Goal: Task Accomplishment & Management: Manage account settings

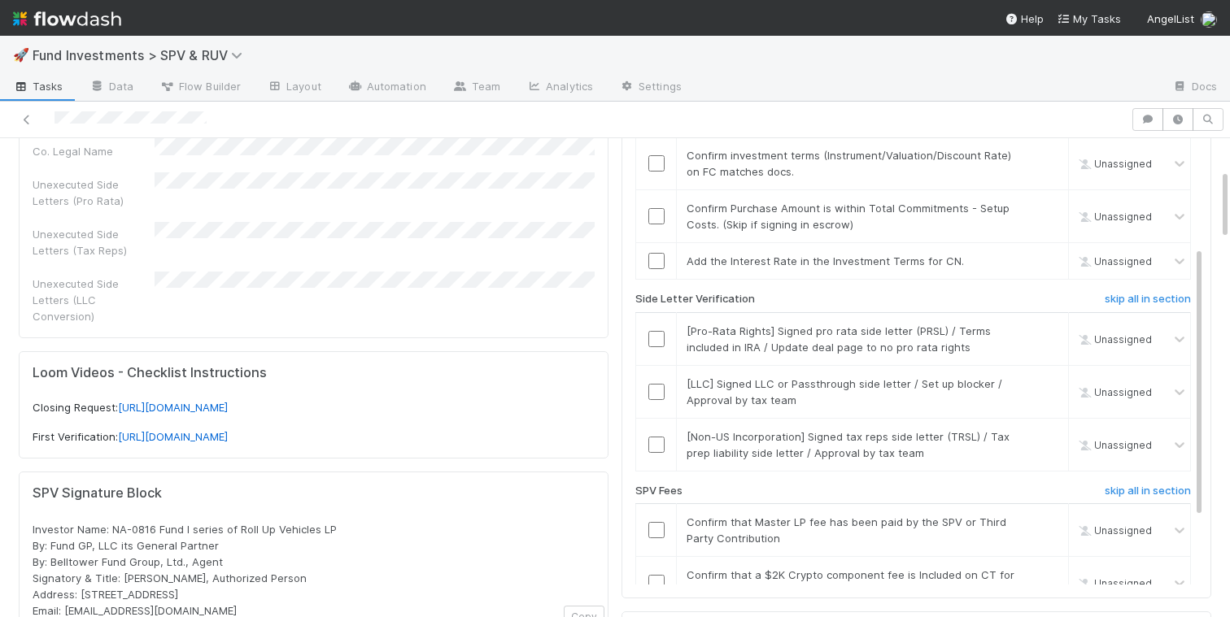
scroll to position [389, 0]
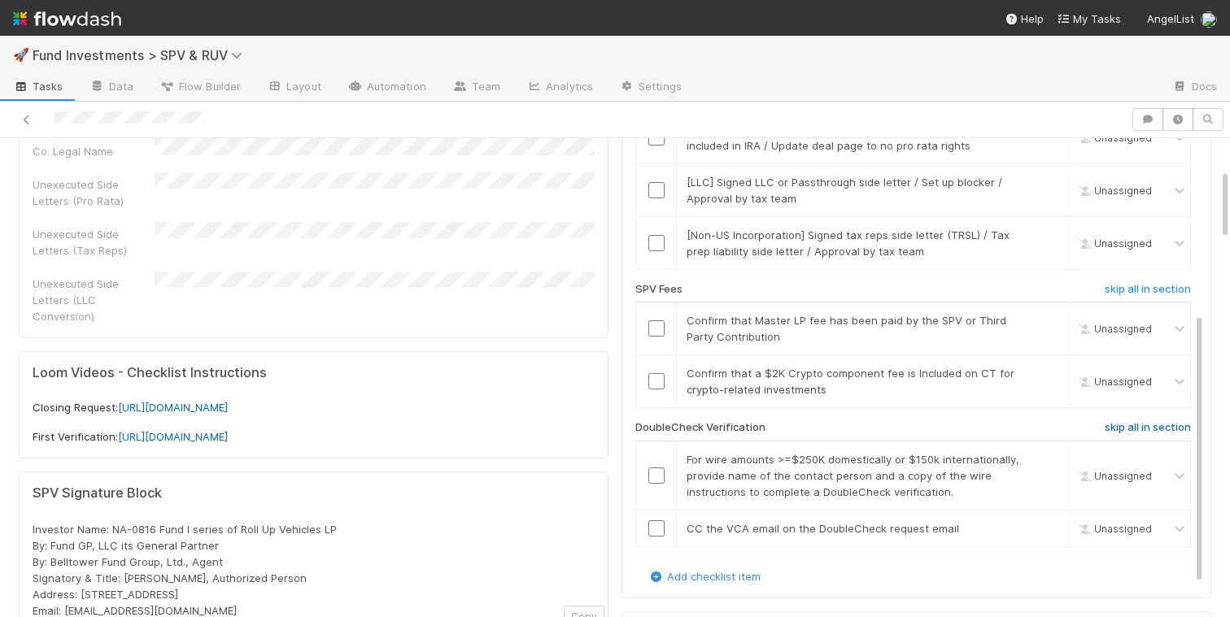
click at [1133, 428] on h6 "skip all in section" at bounding box center [1148, 427] width 86 height 13
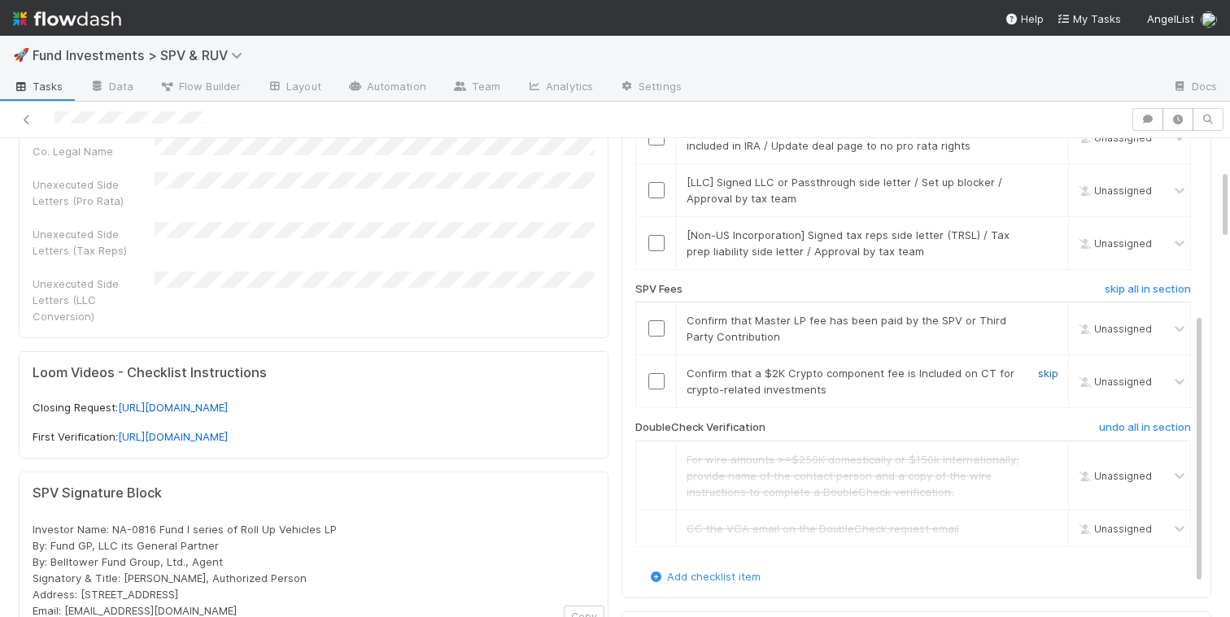
click at [1046, 372] on link "skip" at bounding box center [1048, 373] width 20 height 13
click at [655, 329] on input "checkbox" at bounding box center [656, 329] width 16 height 16
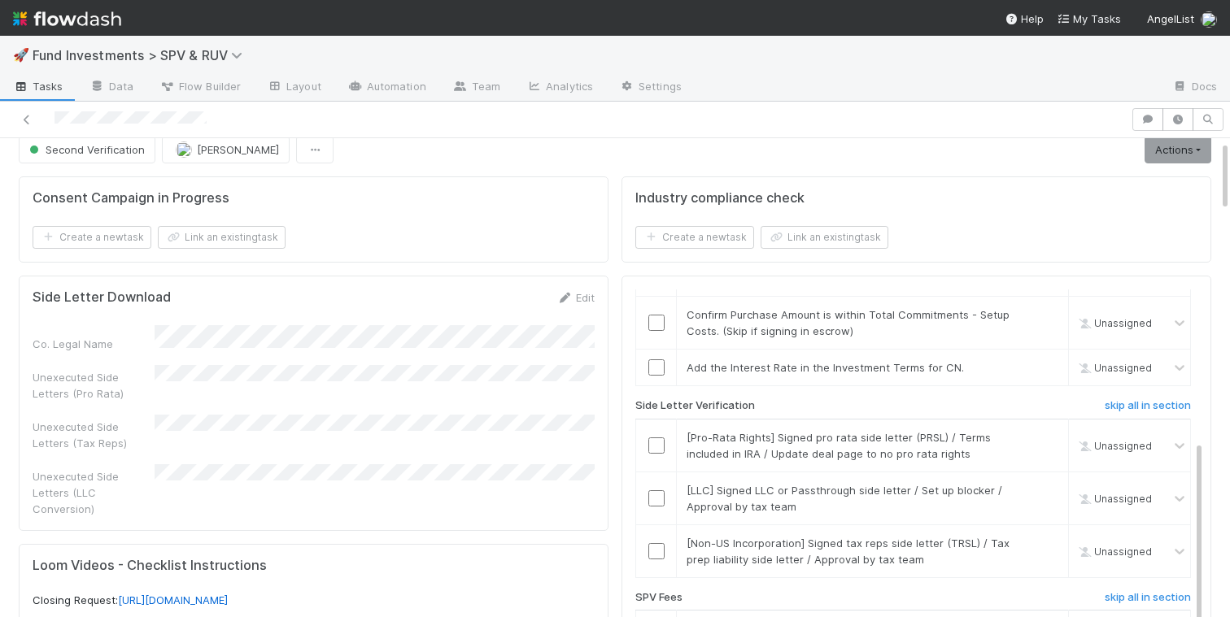
scroll to position [270, 0]
click at [1124, 411] on h6 "skip all in section" at bounding box center [1148, 409] width 86 height 13
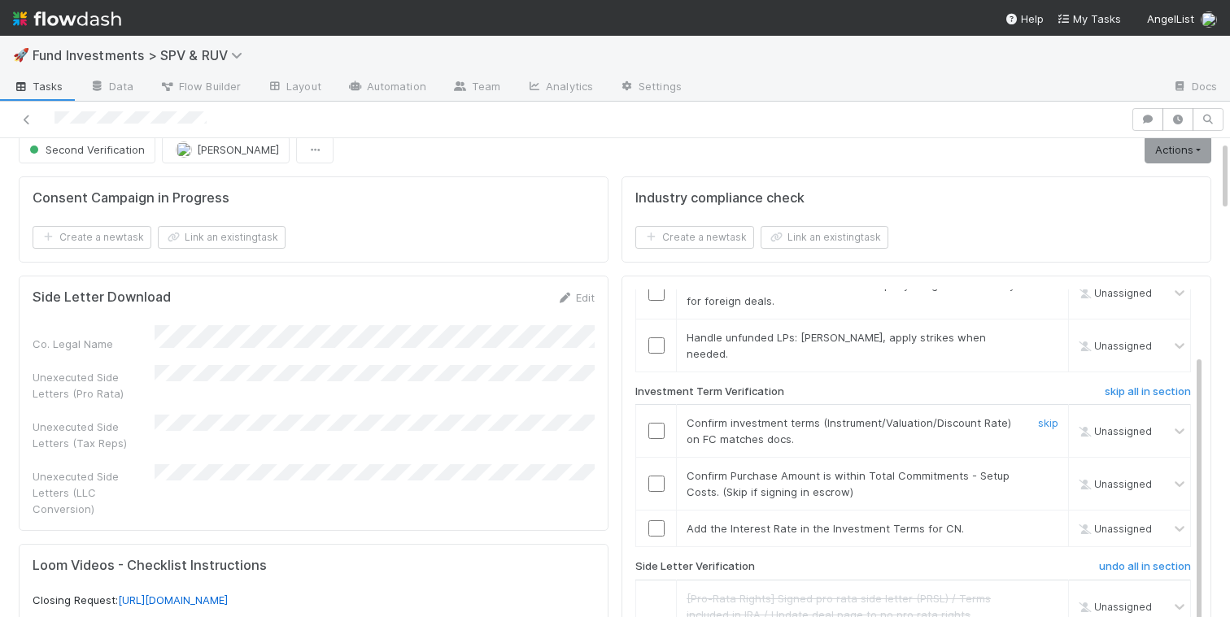
scroll to position [107, 0]
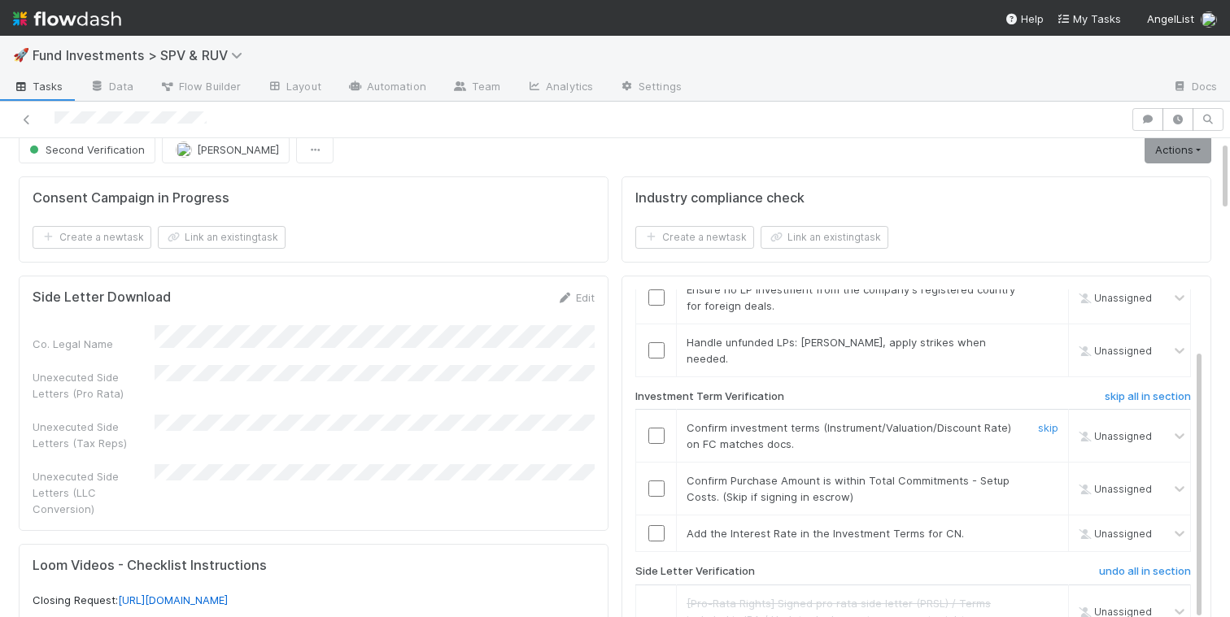
click at [654, 443] on input "checkbox" at bounding box center [656, 436] width 16 height 16
click at [654, 491] on input "checkbox" at bounding box center [656, 489] width 16 height 16
click at [1048, 535] on link "skip" at bounding box center [1048, 533] width 20 height 13
click at [663, 487] on input "checkbox" at bounding box center [656, 489] width 16 height 16
click at [660, 434] on input "checkbox" at bounding box center [656, 436] width 16 height 16
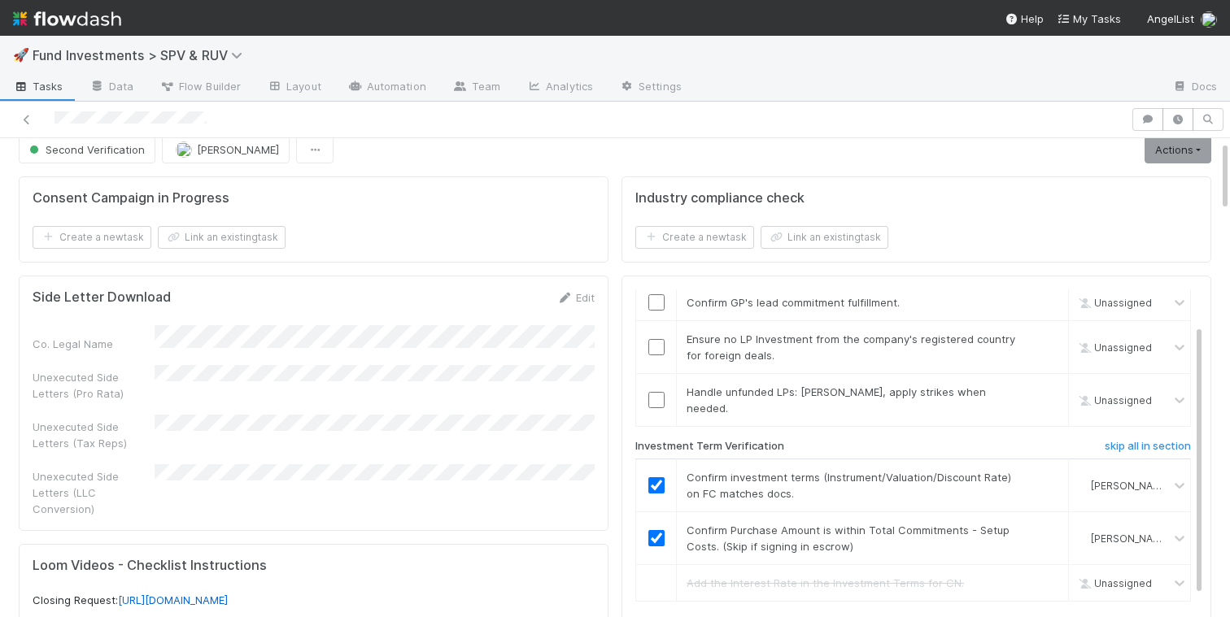
scroll to position [29, 0]
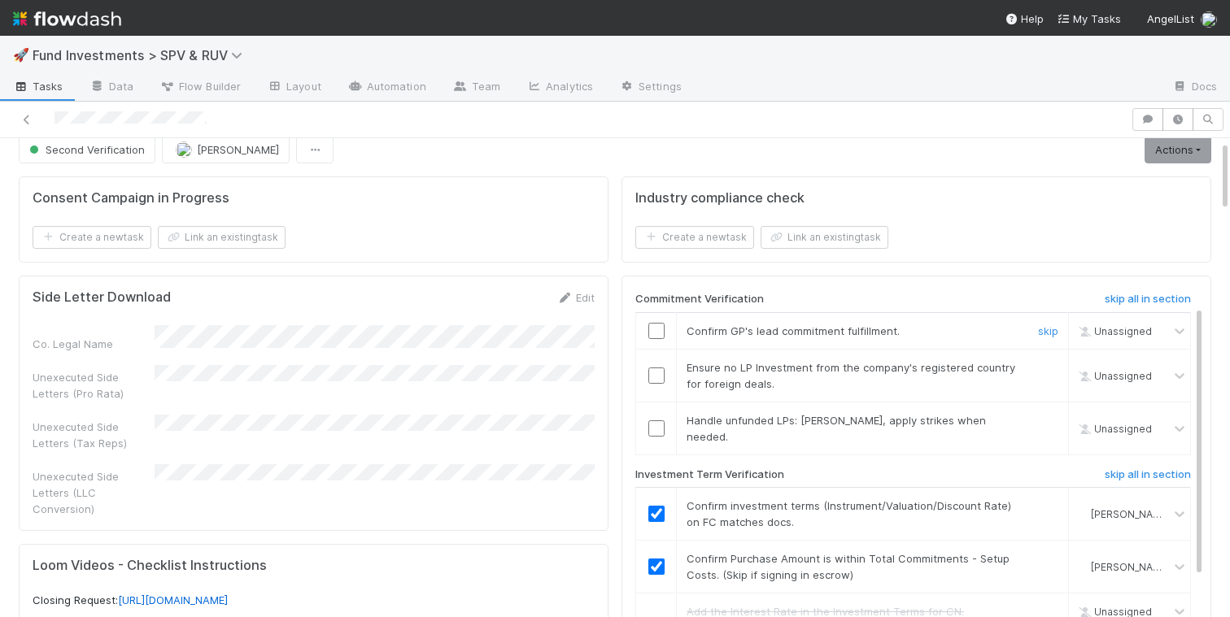
click at [656, 334] on input "checkbox" at bounding box center [656, 331] width 16 height 16
click at [656, 374] on input "checkbox" at bounding box center [656, 376] width 16 height 16
click at [658, 428] on input "checkbox" at bounding box center [656, 429] width 16 height 16
checkbox input "true"
click at [658, 379] on input "checkbox" at bounding box center [656, 376] width 16 height 16
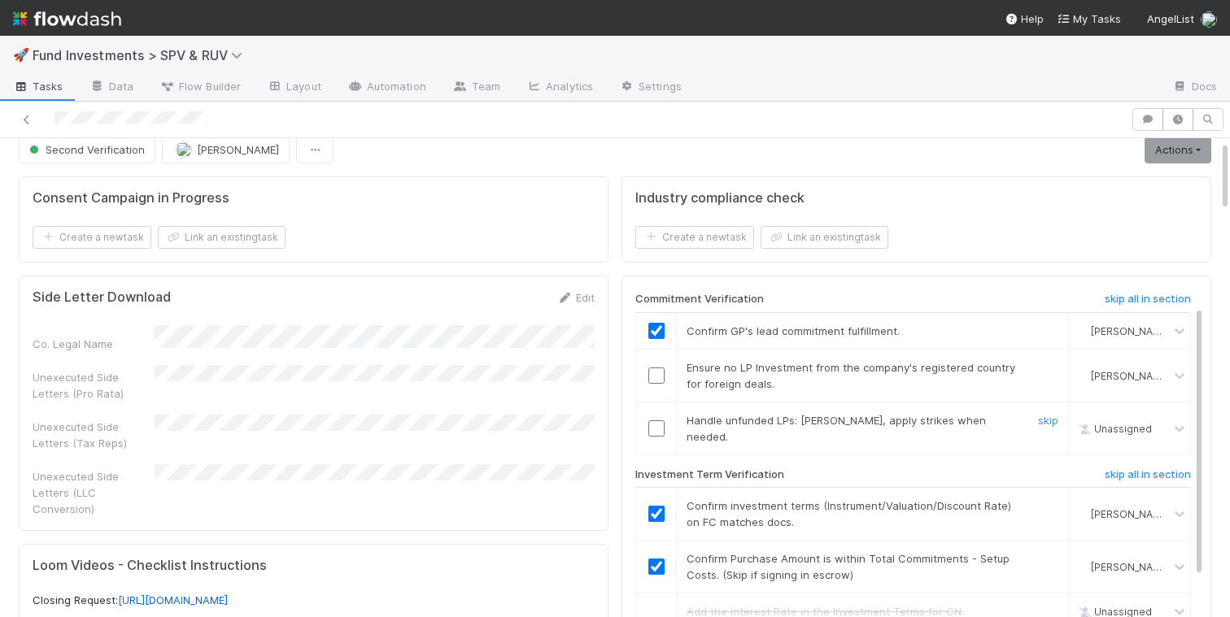
click at [657, 424] on input "checkbox" at bounding box center [656, 429] width 16 height 16
click at [657, 377] on input "checkbox" at bounding box center [656, 376] width 16 height 16
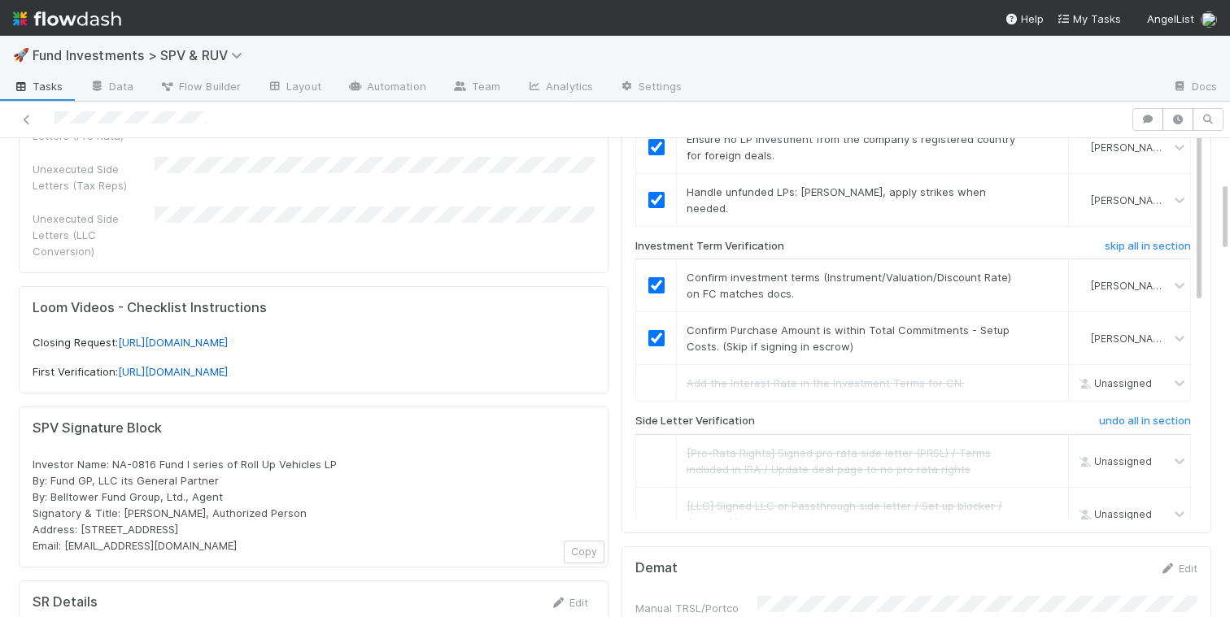
scroll to position [304, 0]
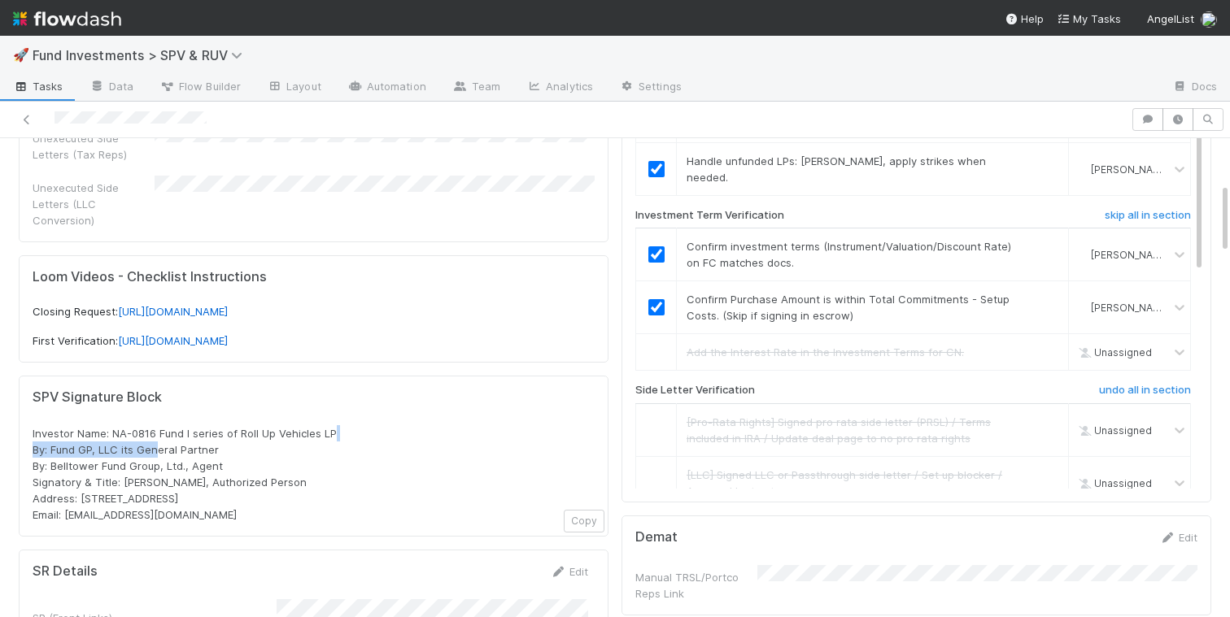
drag, startPoint x: 345, startPoint y: 419, endPoint x: 154, endPoint y: 428, distance: 191.4
click at [154, 428] on div "Investor Name: NA-0816 Fund I series of Roll Up Vehicles LP By: Fund GP, LLC it…" at bounding box center [314, 474] width 562 height 98
drag, startPoint x: 154, startPoint y: 428, endPoint x: 112, endPoint y: 416, distance: 43.2
click at [112, 427] on span "Investor Name: NA-0816 Fund I series of Roll Up Vehicles LP By: Fund GP, LLC it…" at bounding box center [185, 474] width 304 height 94
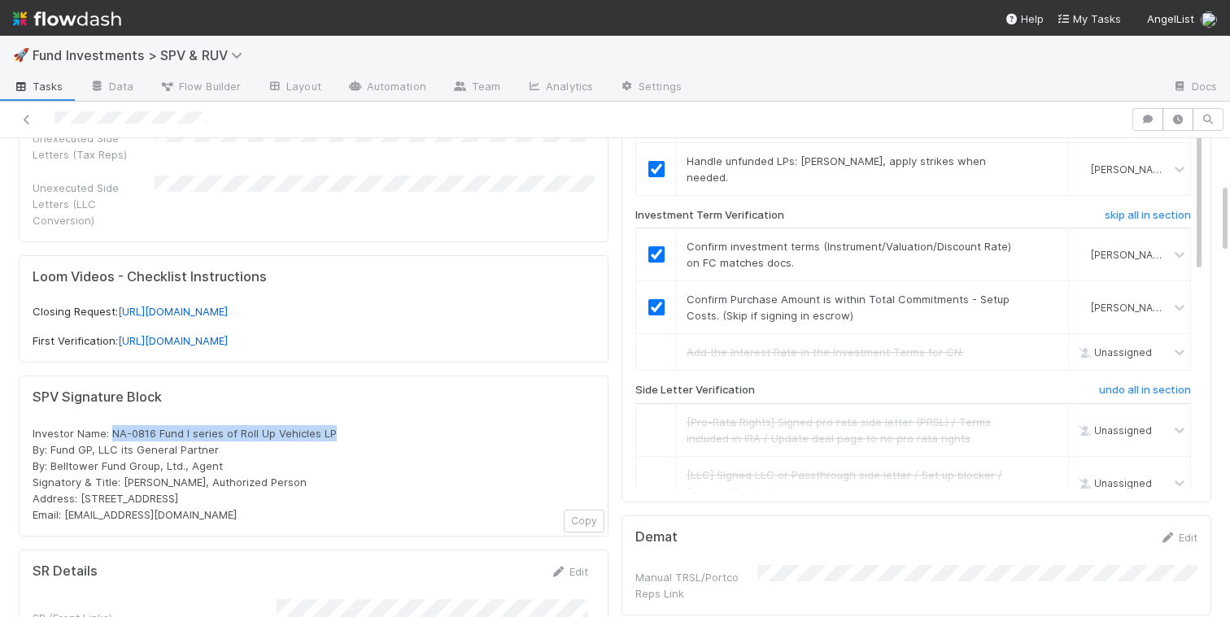
drag, startPoint x: 111, startPoint y: 416, endPoint x: 347, endPoint y: 411, distance: 236.0
click at [347, 425] on div "Investor Name: NA-0816 Fund I series of Roll Up Vehicles LP By: Fund GP, LLC it…" at bounding box center [314, 474] width 562 height 98
copy span "NA-0816 Fund I series of Roll Up Vehicles LP"
drag, startPoint x: 241, startPoint y: 483, endPoint x: 81, endPoint y: 481, distance: 159.5
click at [81, 481] on div "Investor Name: NA-0816 Fund I series of Roll Up Vehicles LP By: Fund GP, LLC it…" at bounding box center [314, 474] width 562 height 98
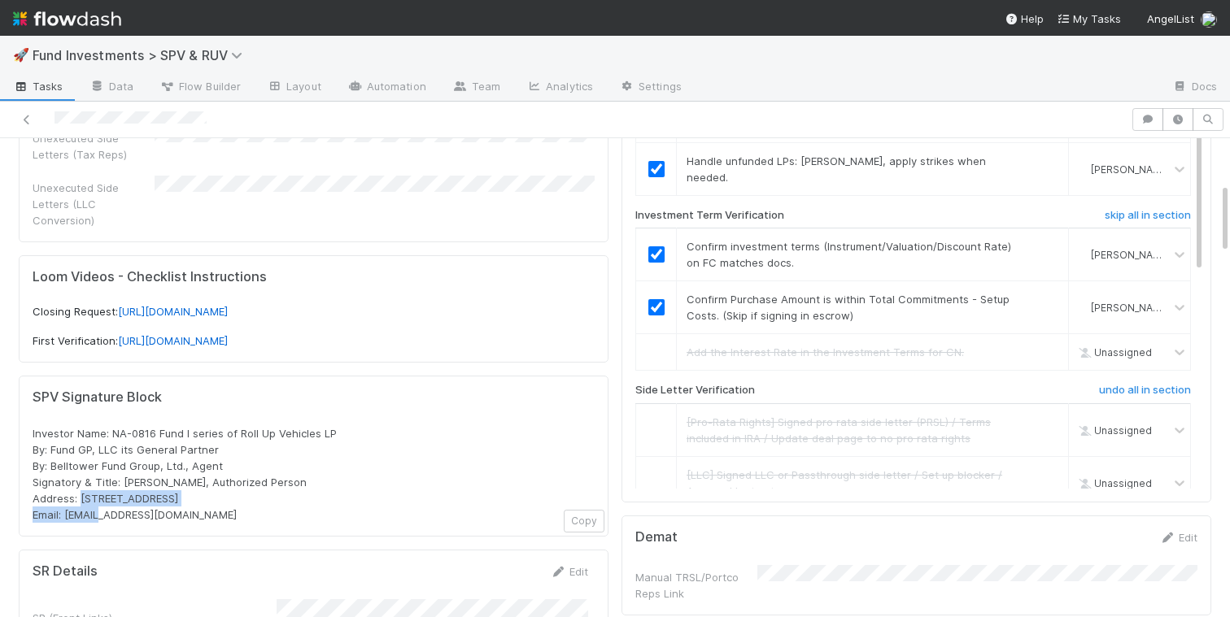
copy span "PO Box 3217, Seattle, WA 98114"
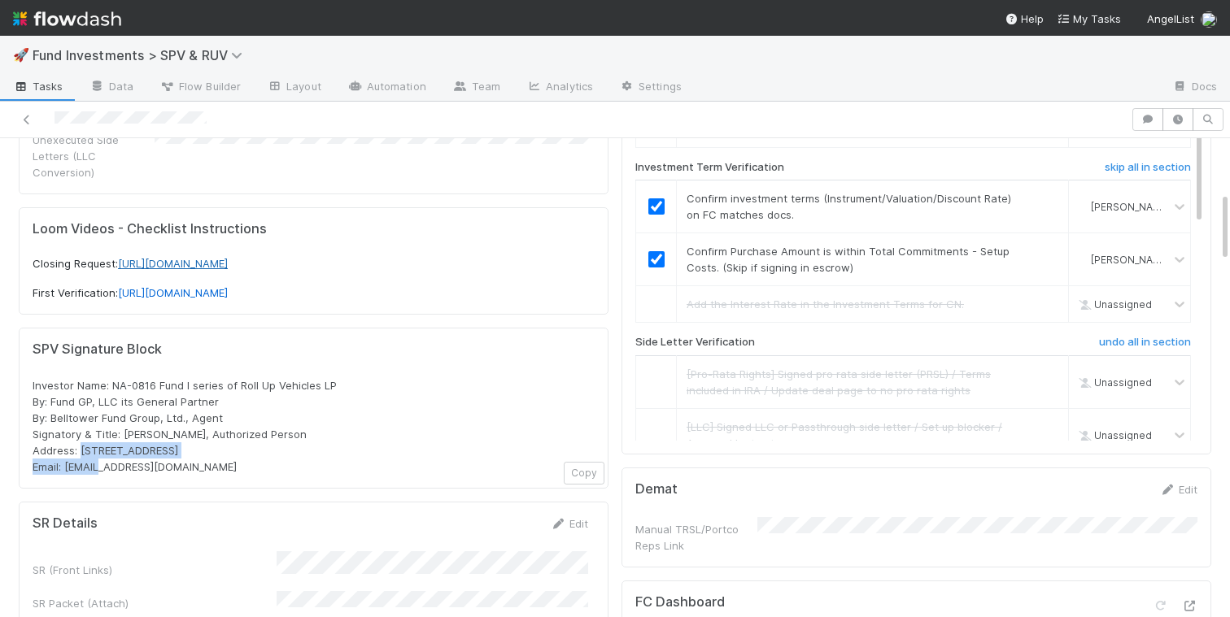
scroll to position [386, 0]
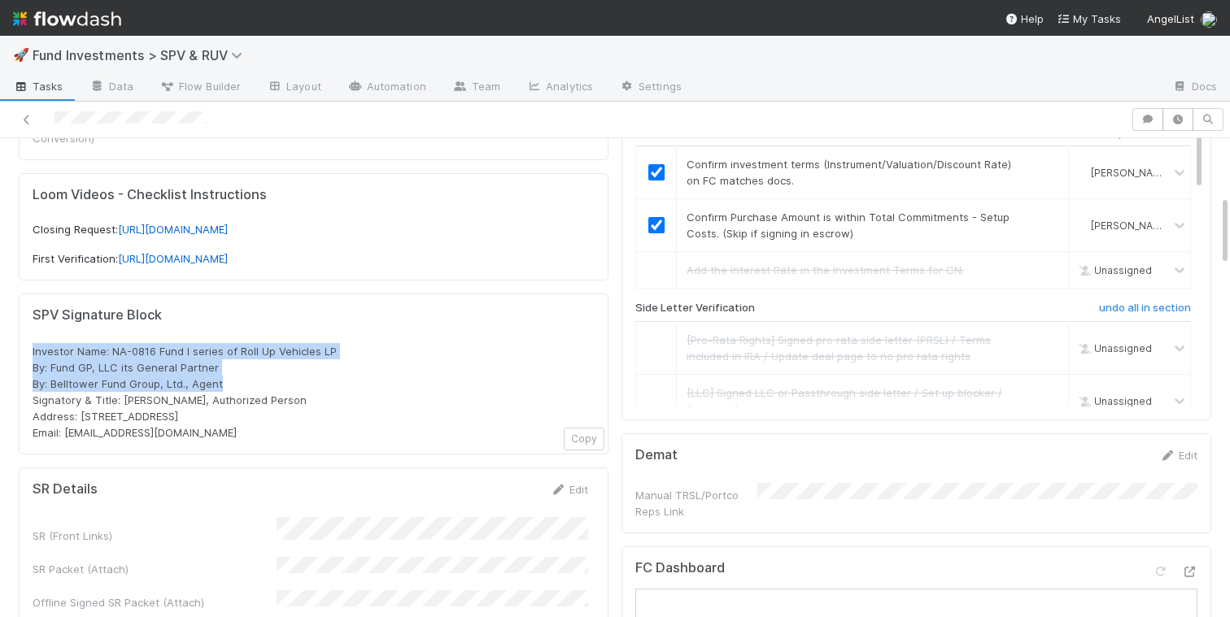
drag, startPoint x: 238, startPoint y: 373, endPoint x: 15, endPoint y: 342, distance: 224.1
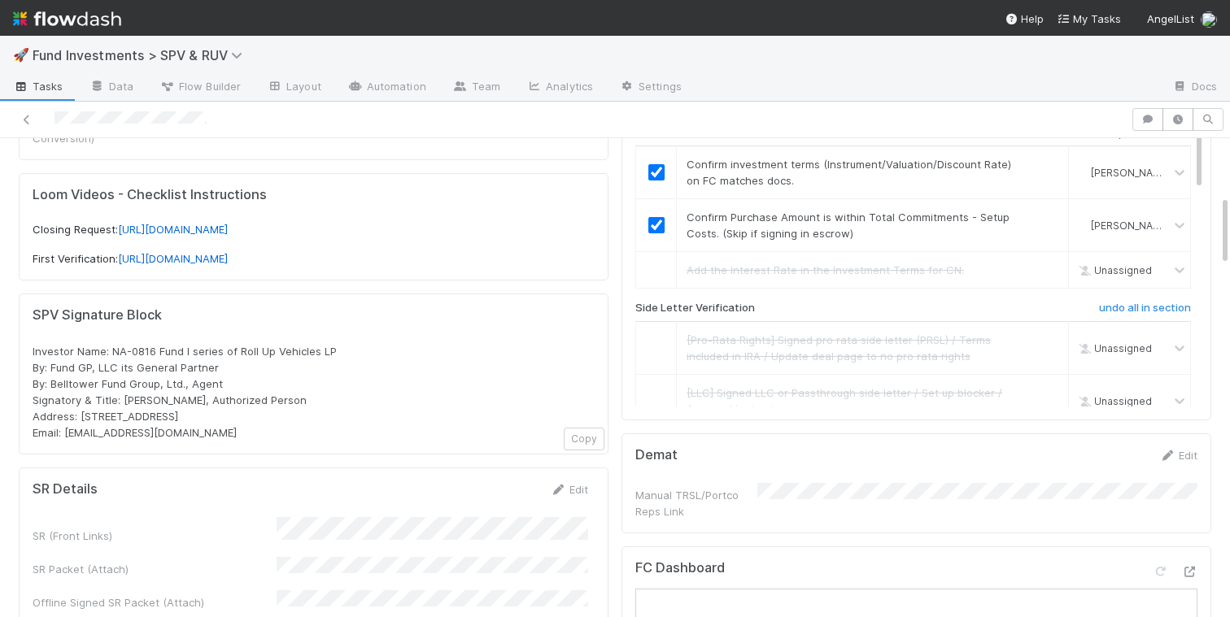
click at [233, 372] on div "Investor Name: NA-0816 Fund I series of Roll Up Vehicles LP By: Fund GP, LLC it…" at bounding box center [314, 392] width 562 height 98
drag, startPoint x: 233, startPoint y: 369, endPoint x: 23, endPoint y: 355, distance: 210.3
click at [22, 355] on div "SPV Signature Block Investor Name: NA-0816 Fund I series of Roll Up Vehicles LP…" at bounding box center [314, 374] width 590 height 161
copy span "By: Fund GP, LLC its General Partner By: Belltower Fund Group, Ltd., Agent"
drag, startPoint x: 182, startPoint y: 412, endPoint x: 66, endPoint y: 417, distance: 116.4
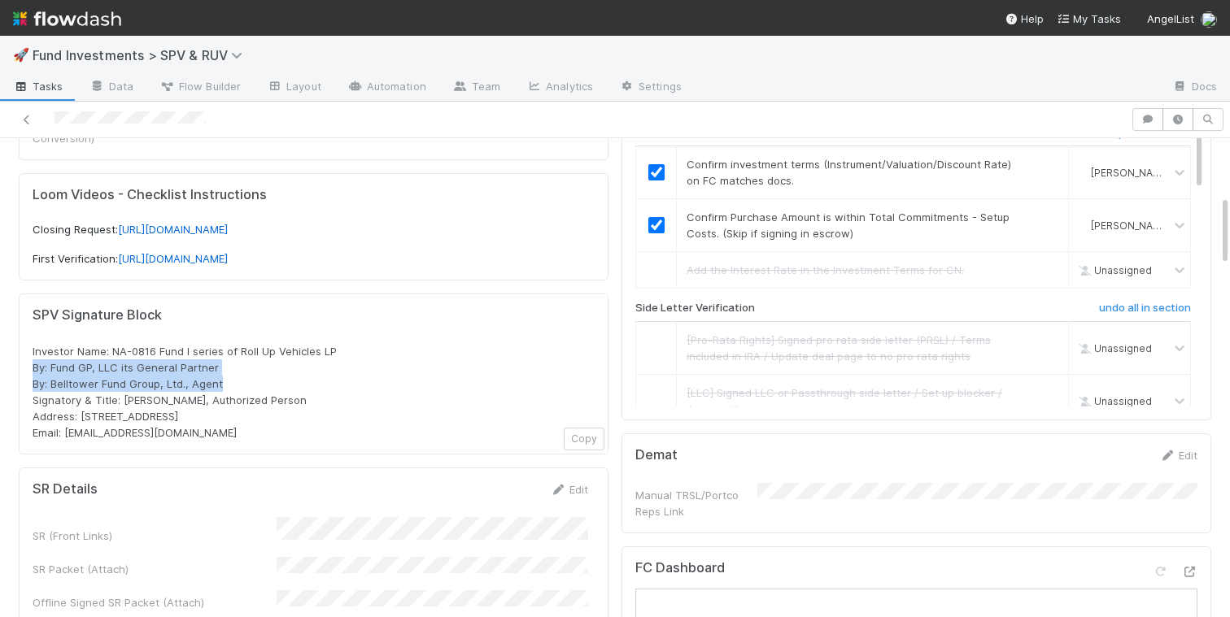
click at [66, 417] on div "Investor Name: NA-0816 Fund I series of Roll Up Vehicles LP By: Fund GP, LLC it…" at bounding box center [314, 392] width 562 height 98
copy span "rollups@angellist.com"
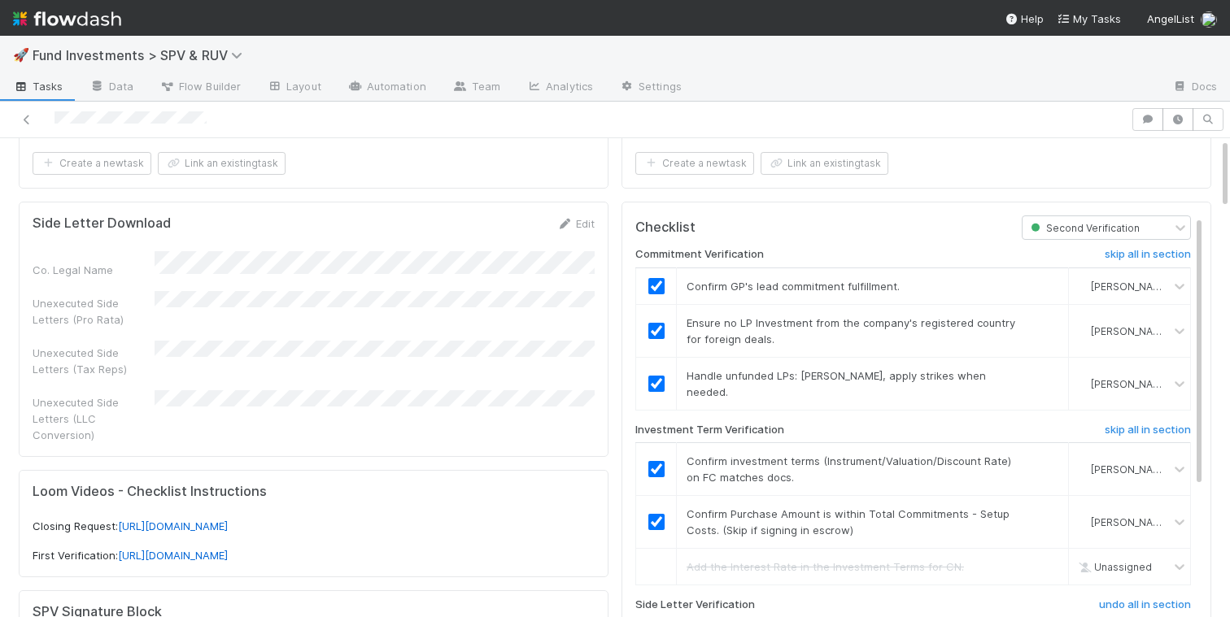
scroll to position [0, 0]
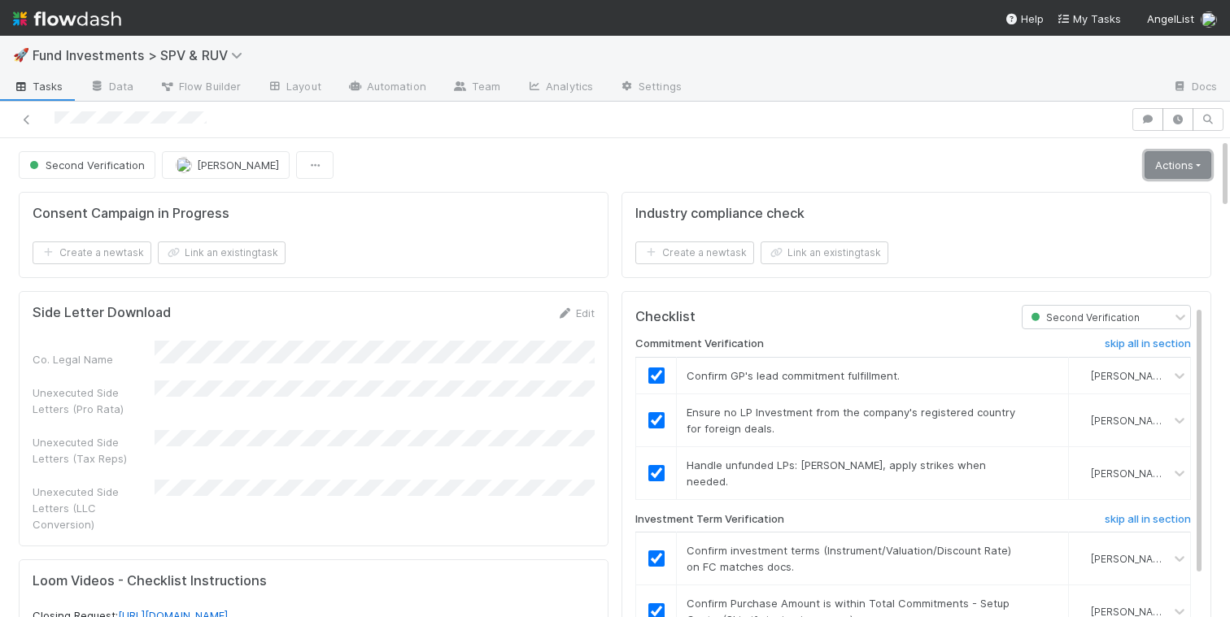
click at [1153, 159] on link "Actions" at bounding box center [1178, 165] width 67 height 28
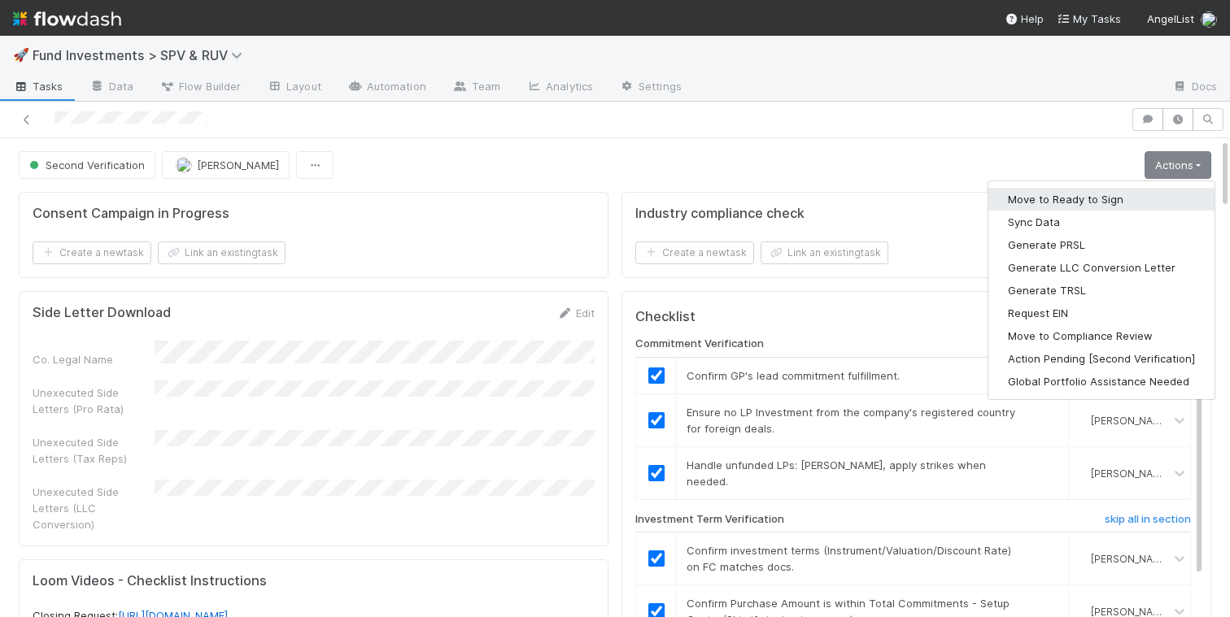
click at [1108, 198] on button "Move to Ready to Sign" at bounding box center [1101, 199] width 226 height 23
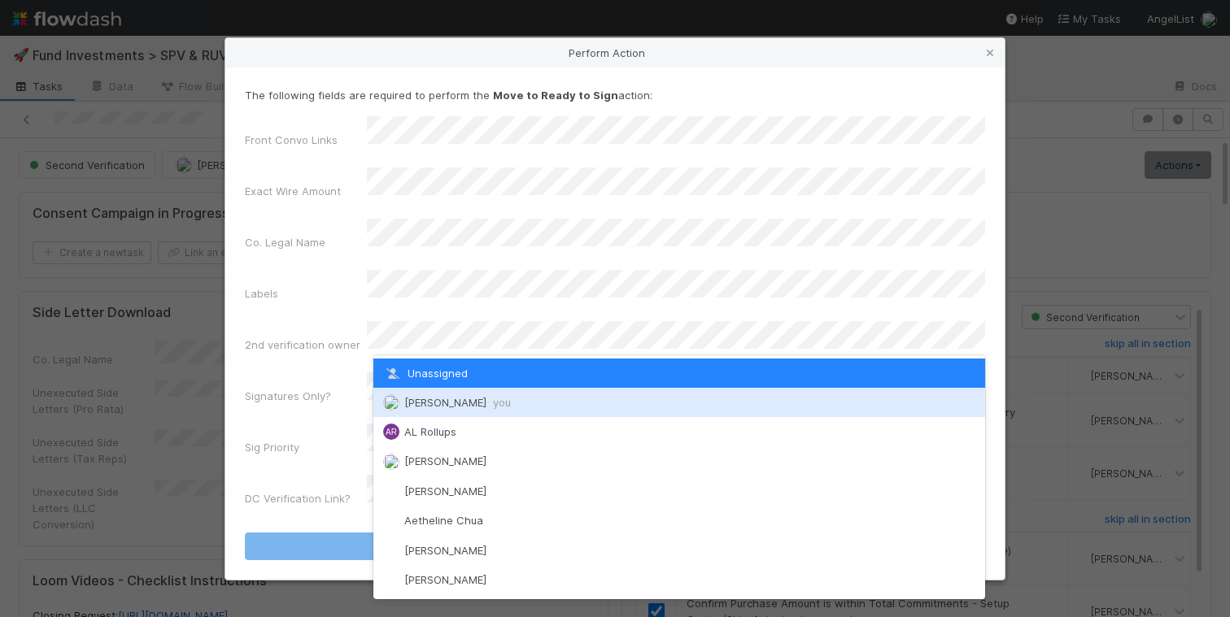
click at [425, 393] on div "Nate Richards you" at bounding box center [679, 402] width 612 height 29
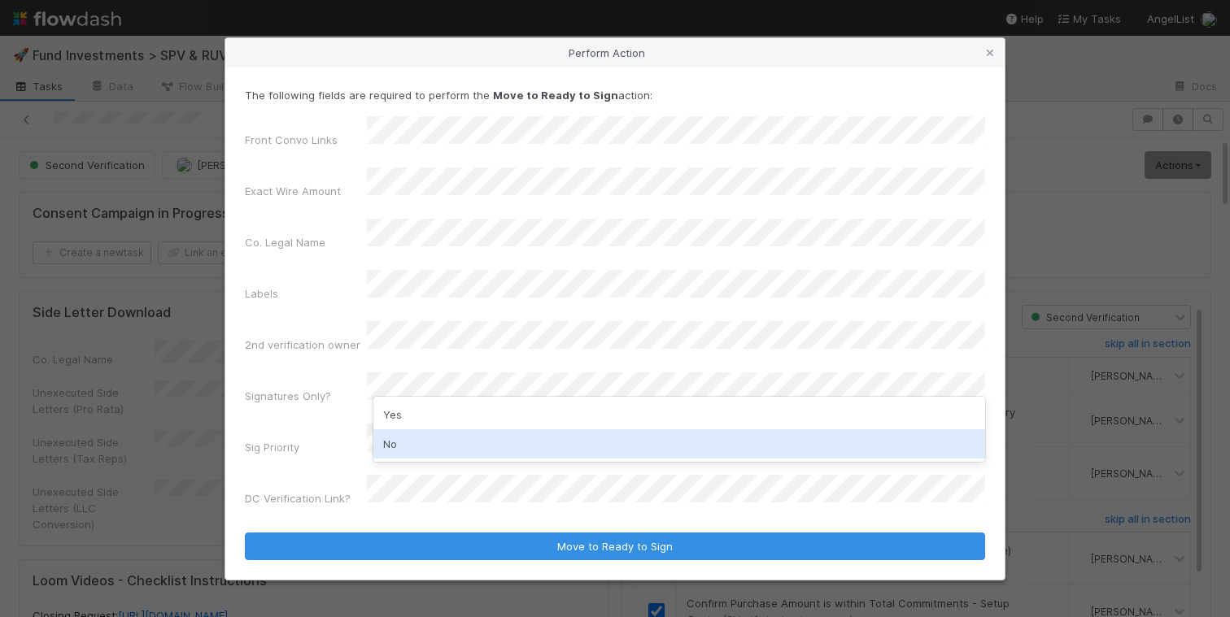
click at [413, 440] on div "No" at bounding box center [679, 444] width 612 height 29
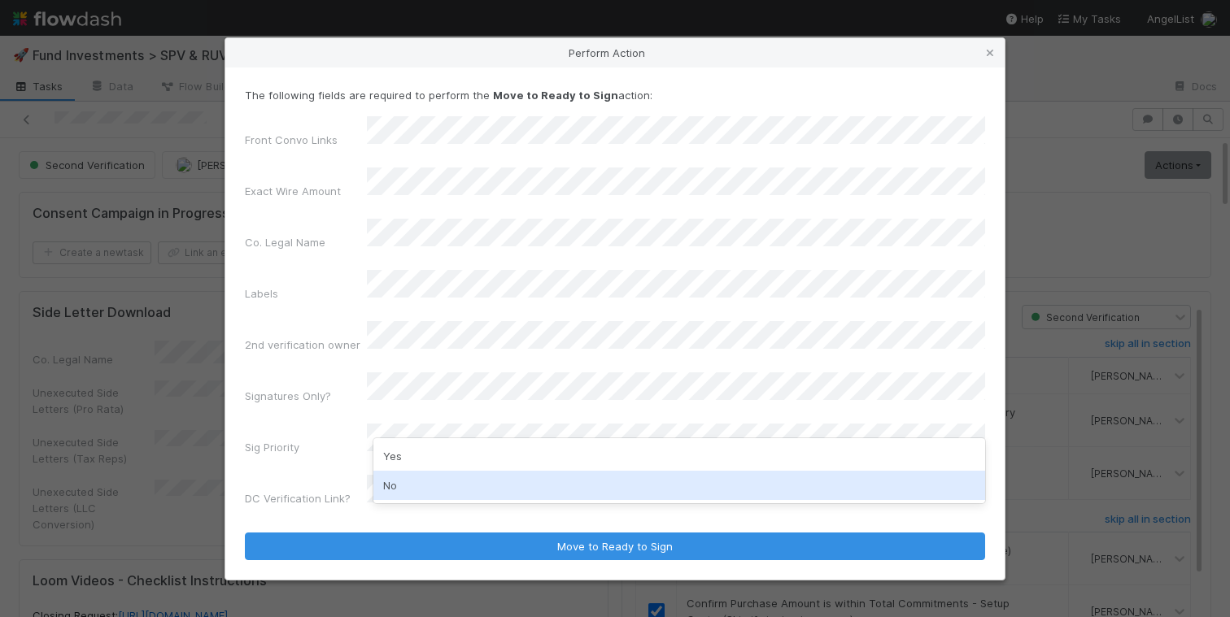
click at [409, 478] on div "No" at bounding box center [679, 485] width 612 height 29
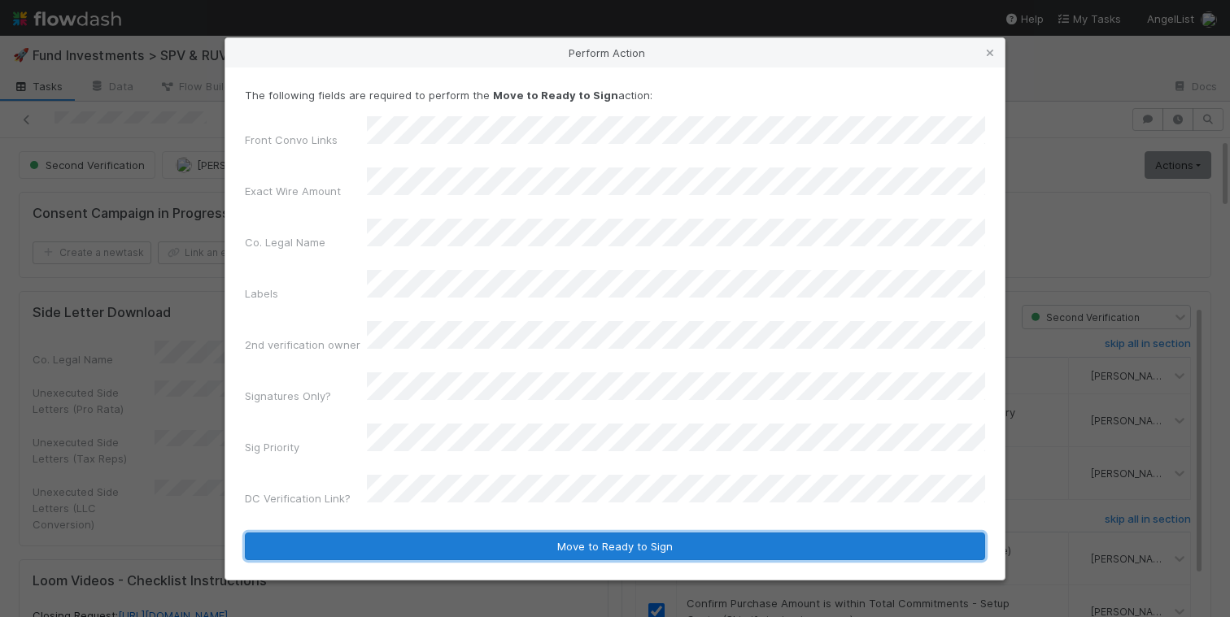
click at [473, 533] on button "Move to Ready to Sign" at bounding box center [615, 547] width 740 height 28
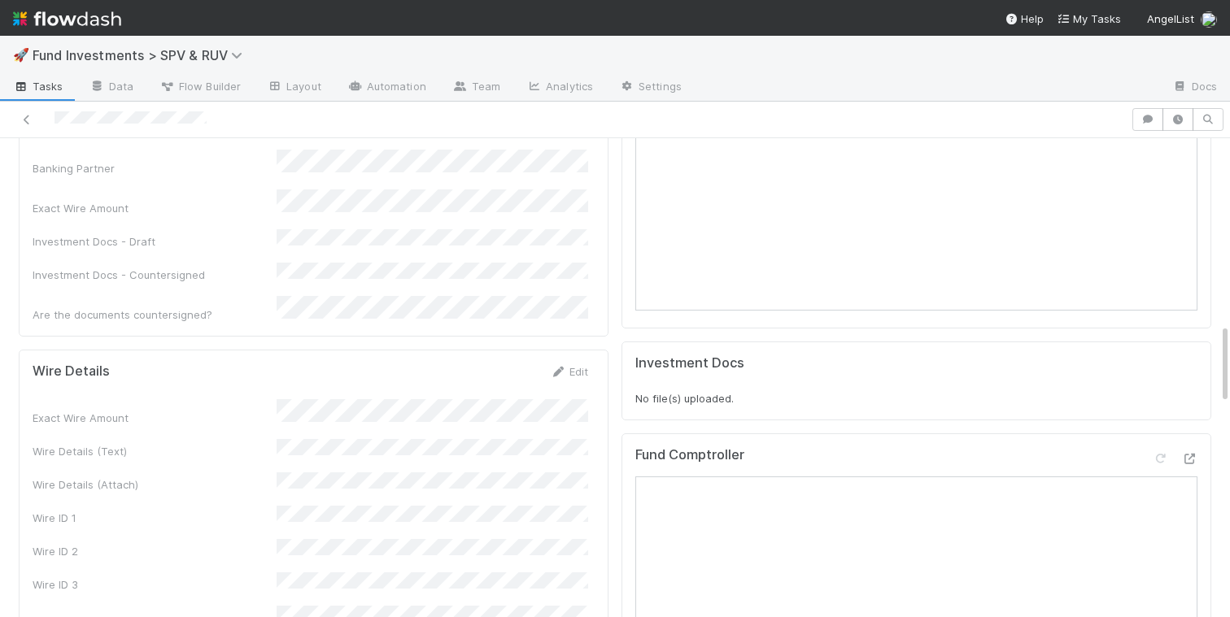
scroll to position [1110, 0]
click at [586, 364] on link "Edit" at bounding box center [569, 370] width 38 height 13
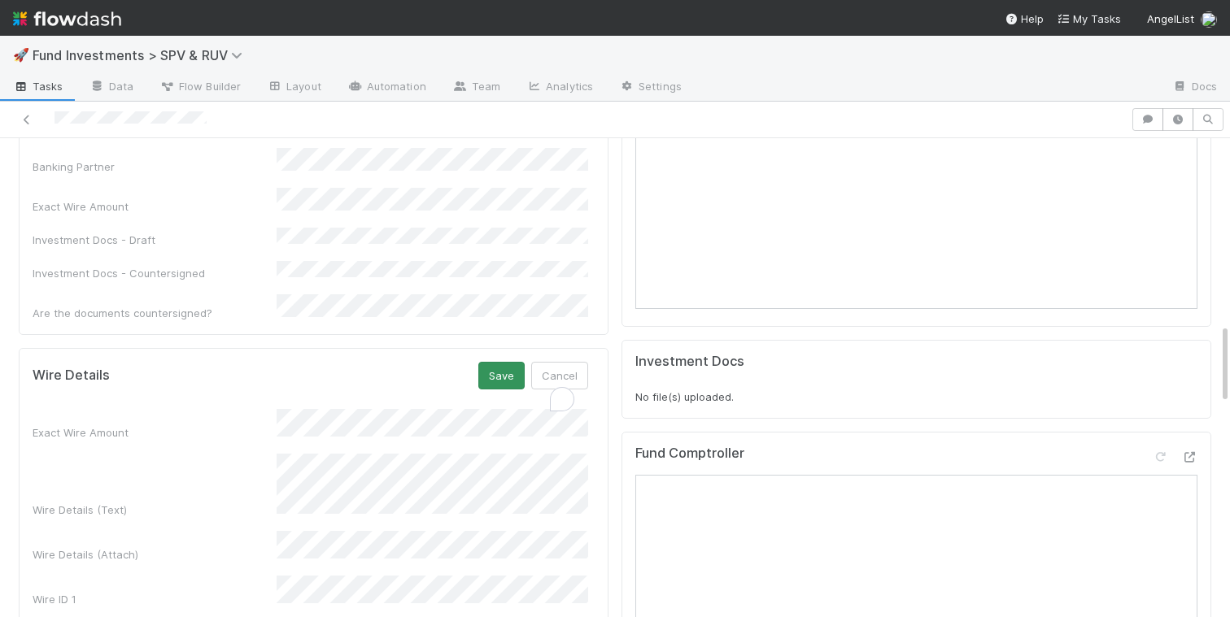
scroll to position [74, 0]
click at [505, 362] on button "Save" at bounding box center [501, 376] width 46 height 28
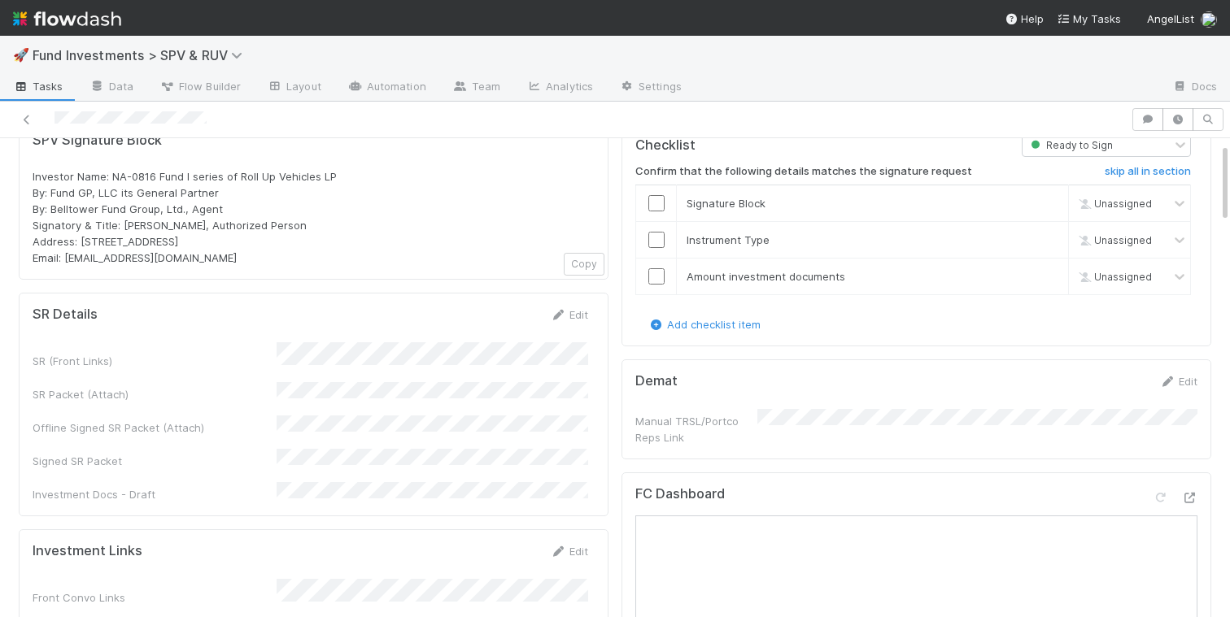
scroll to position [91, 0]
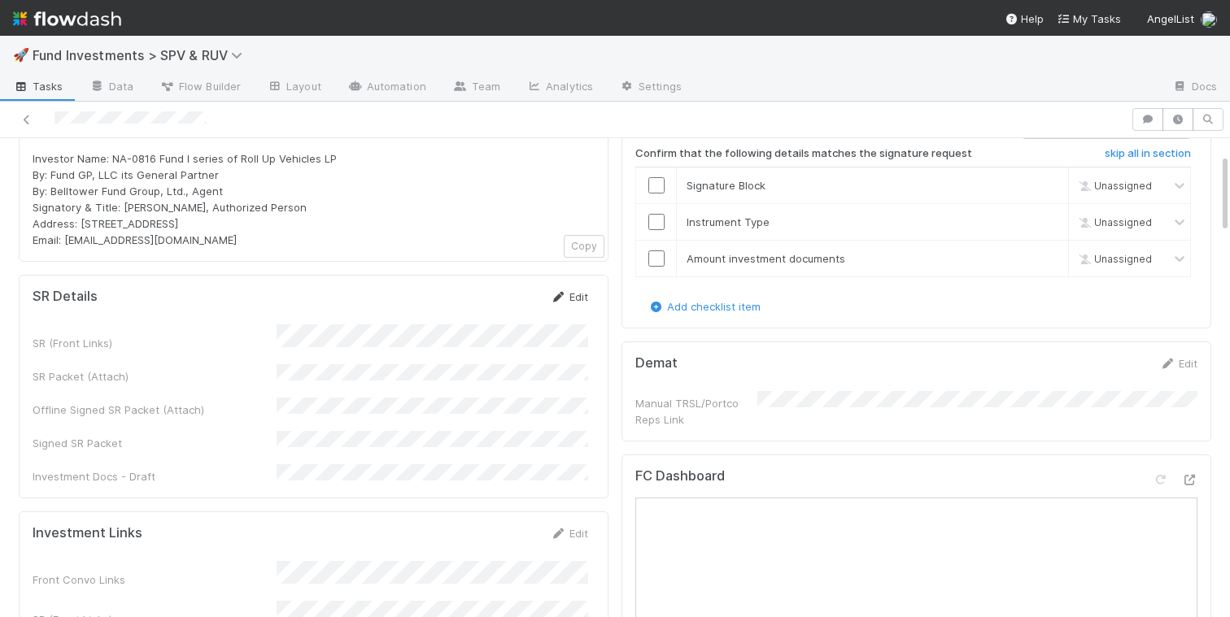
click at [579, 297] on link "Edit" at bounding box center [569, 296] width 38 height 13
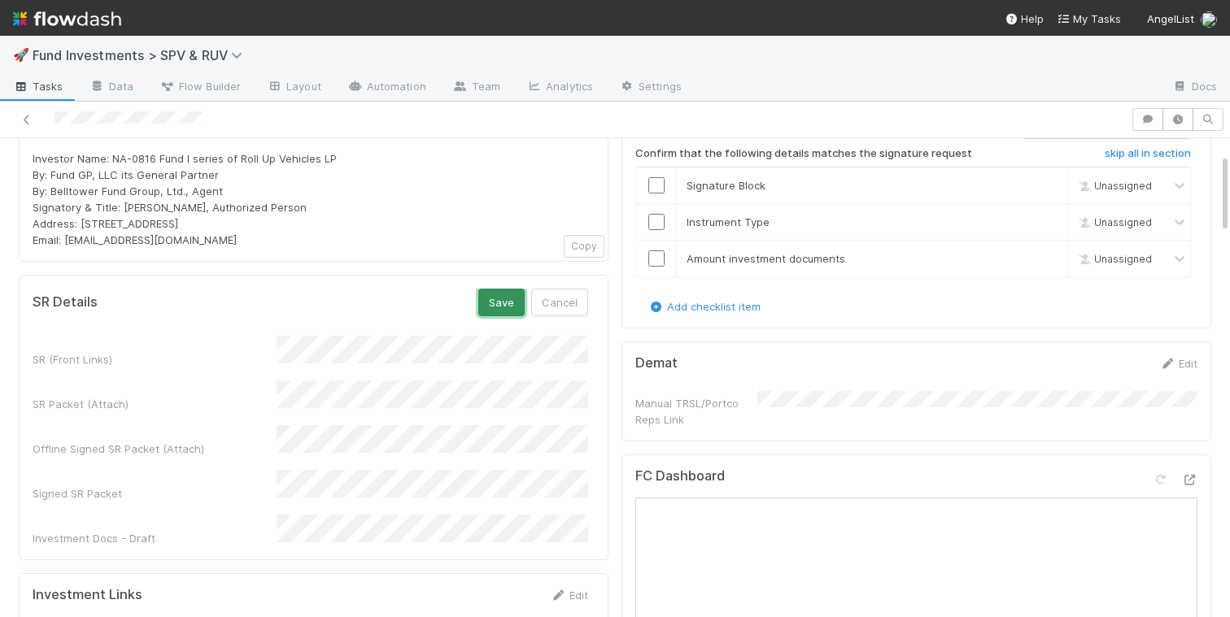
click at [507, 298] on button "Save" at bounding box center [501, 303] width 46 height 28
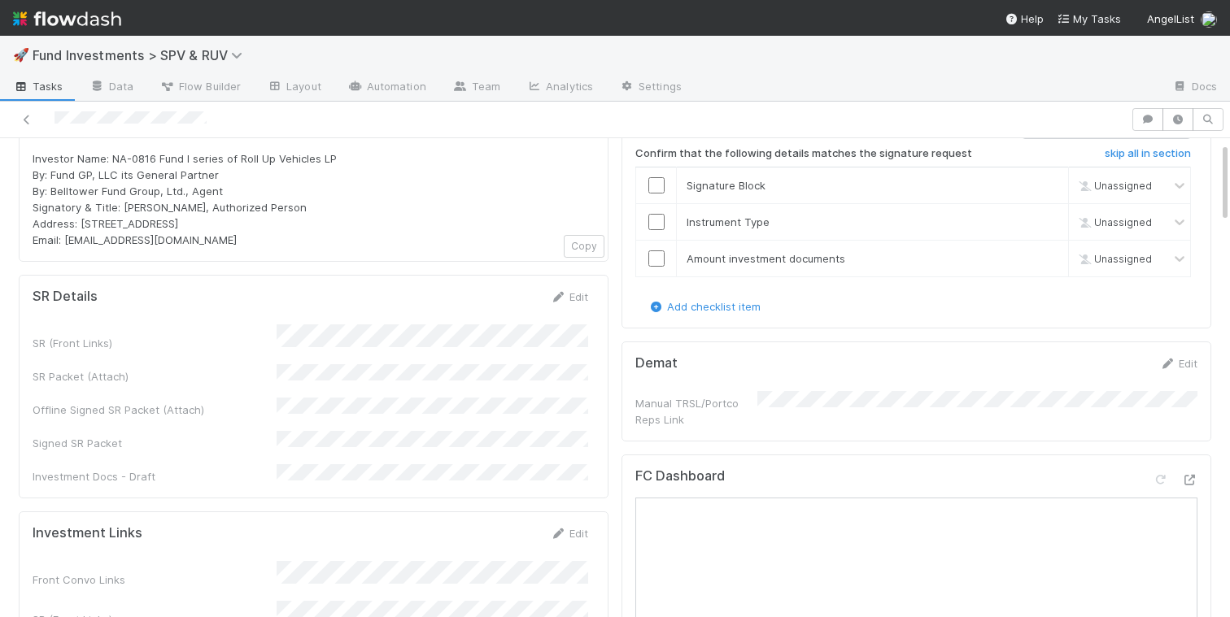
scroll to position [0, 0]
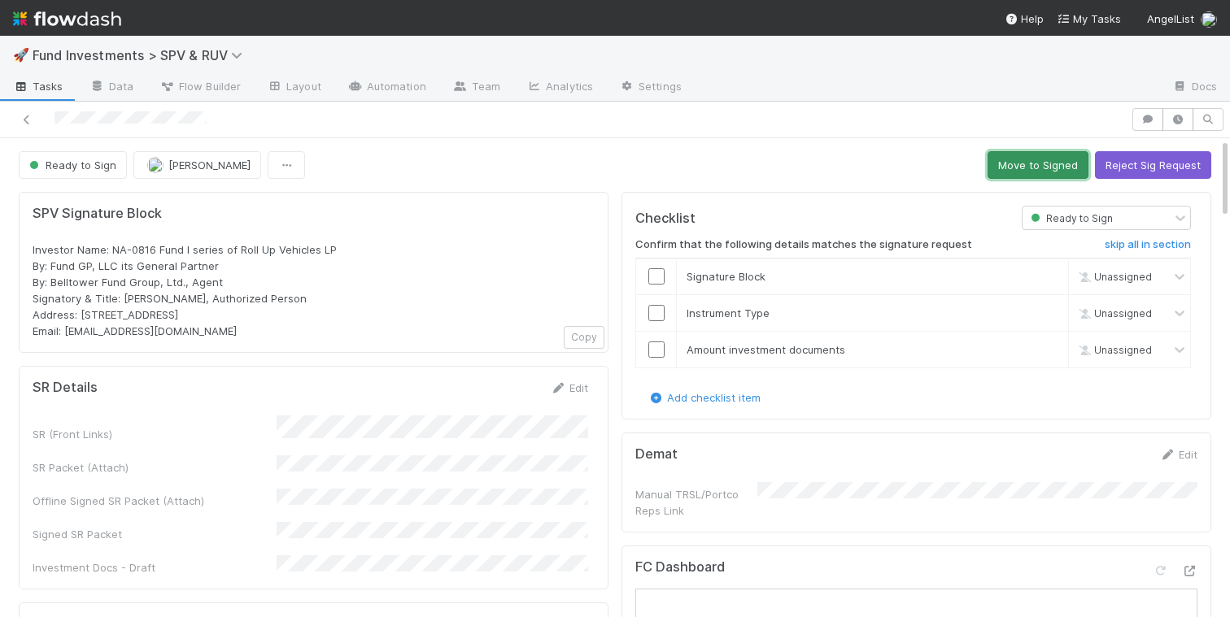
click at [1031, 160] on button "Move to Signed" at bounding box center [1038, 165] width 101 height 28
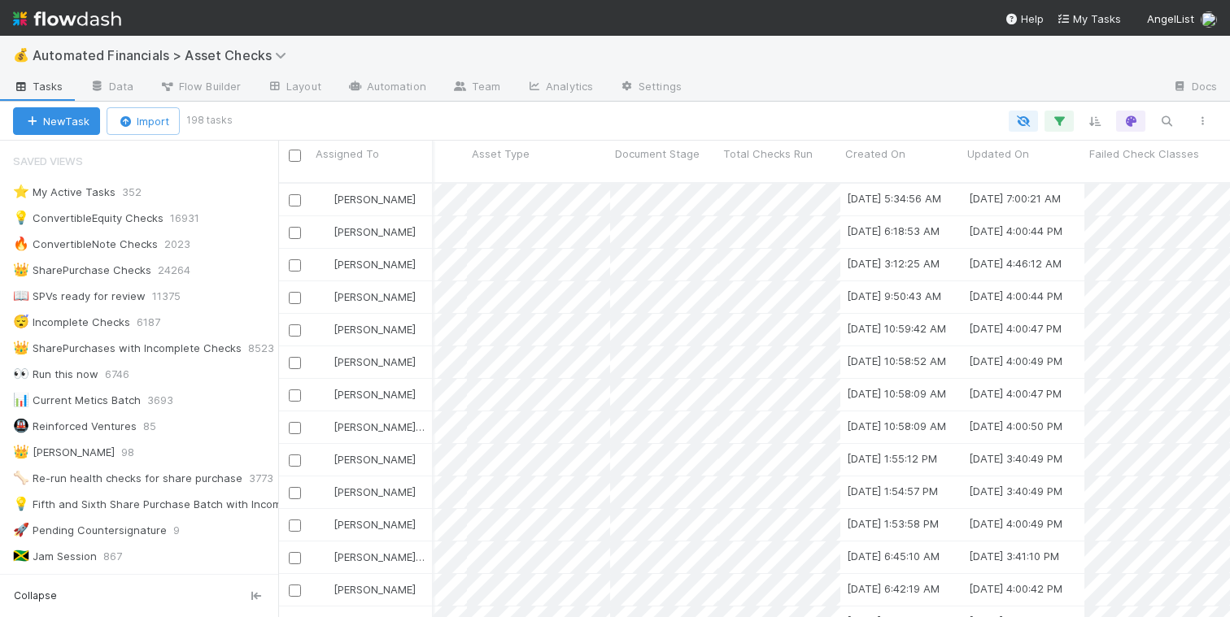
scroll to position [0, 838]
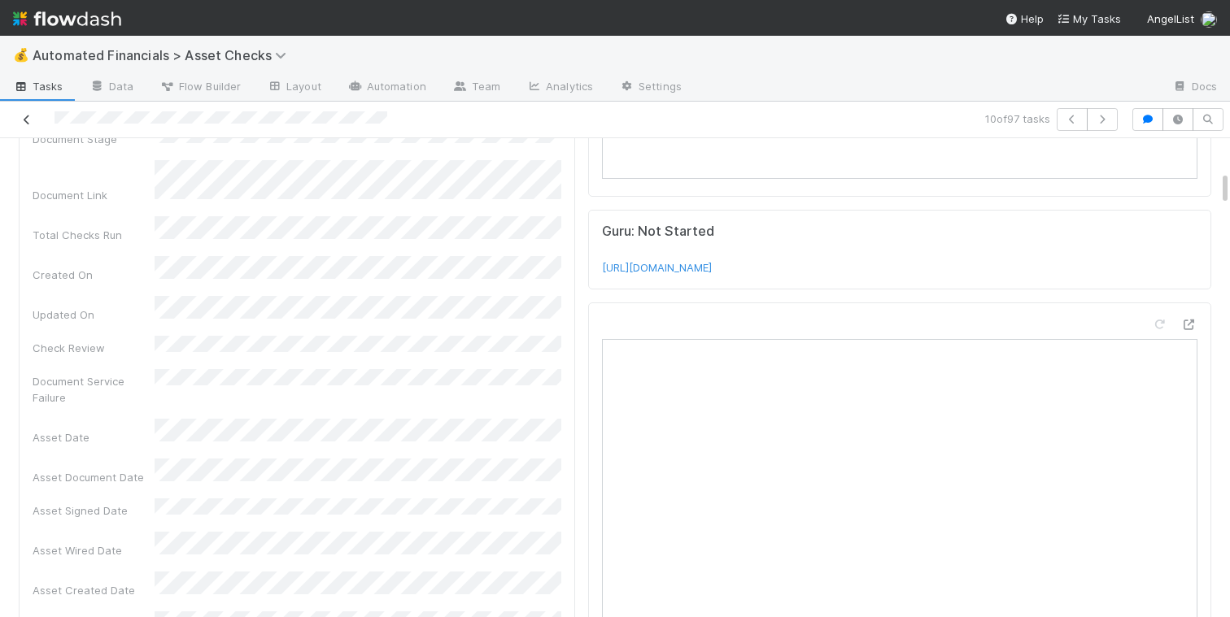
click at [28, 120] on icon at bounding box center [27, 120] width 16 height 11
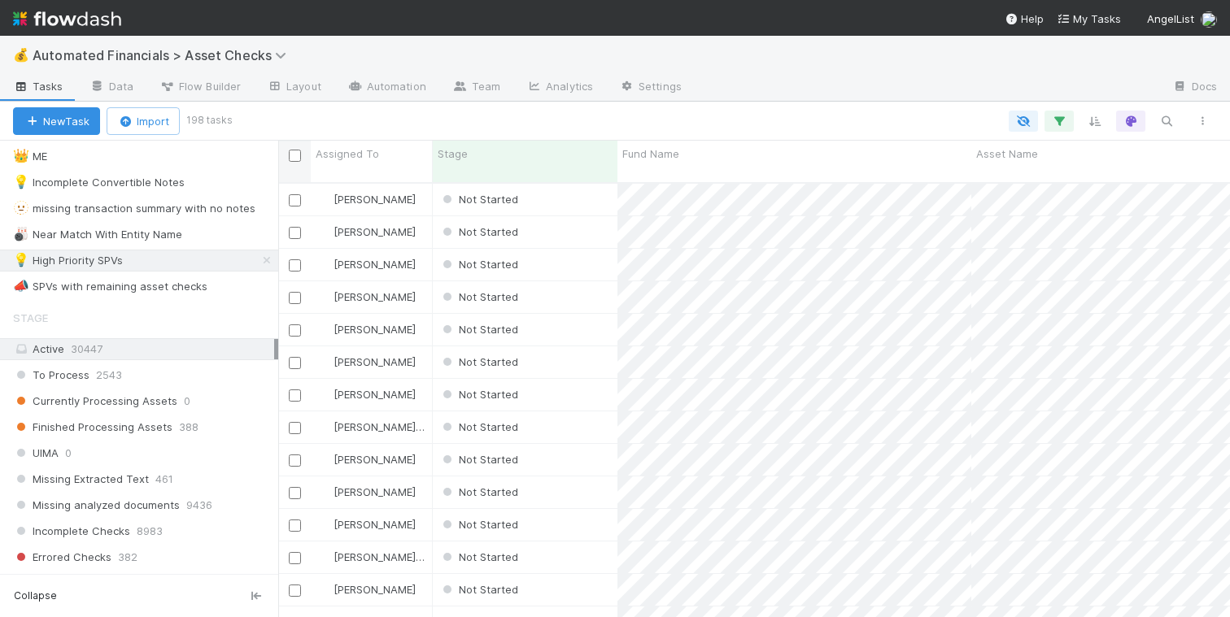
click at [296, 154] on input "checkbox" at bounding box center [295, 156] width 12 height 12
checkbox input "true"
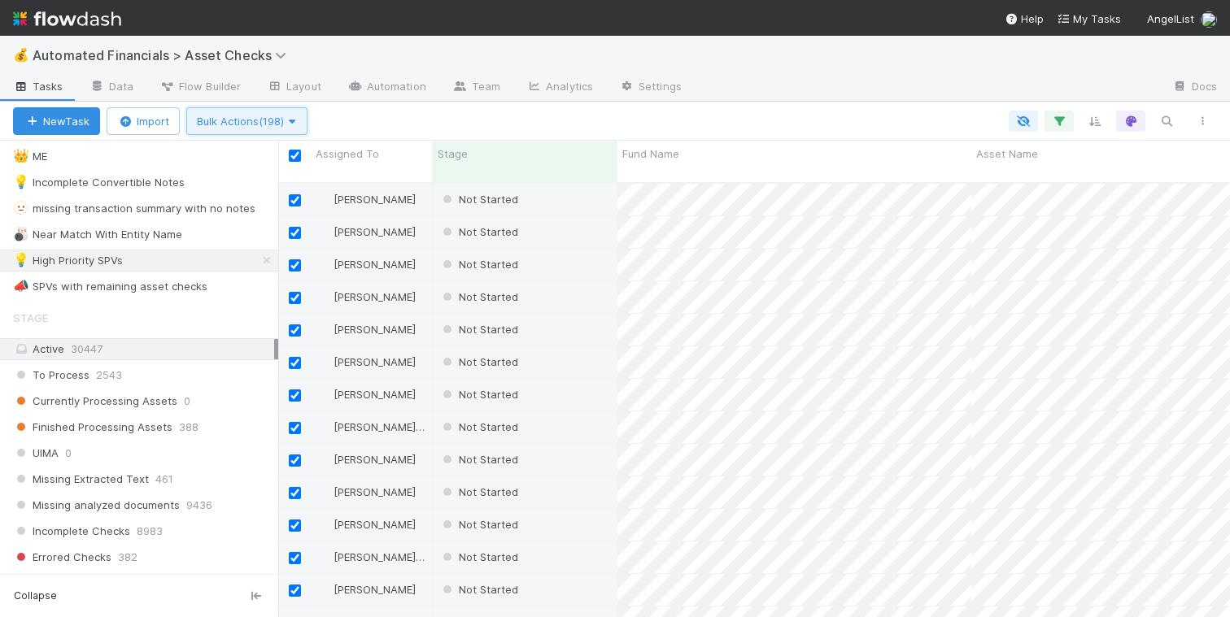
click at [294, 124] on icon "button" at bounding box center [292, 121] width 16 height 11
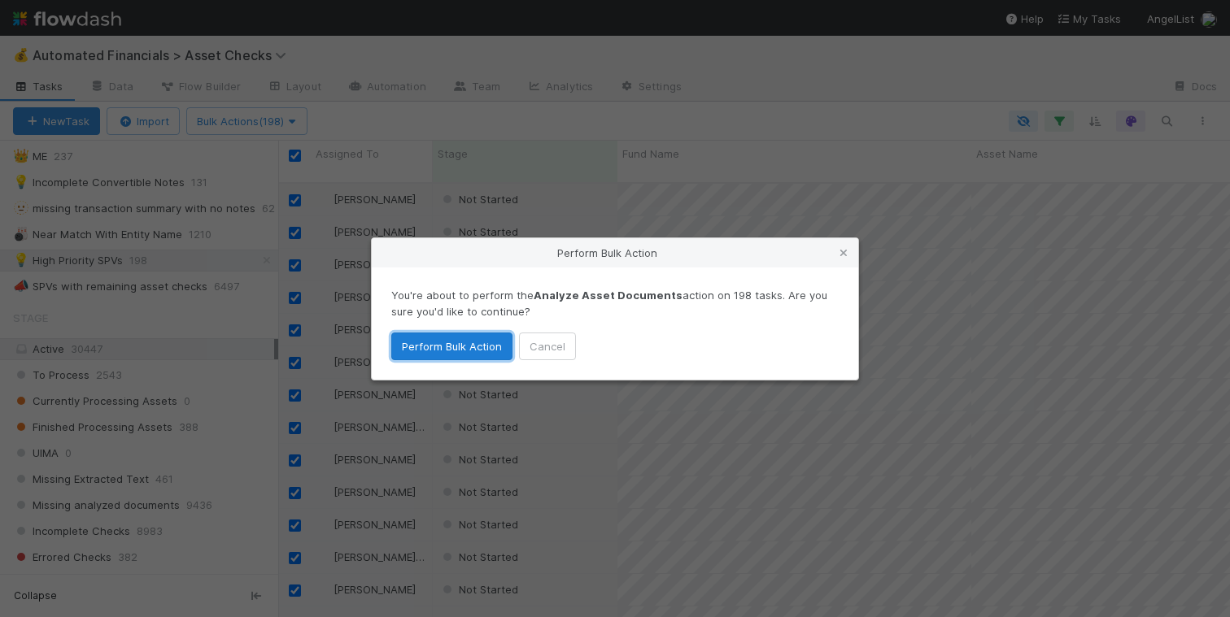
click at [420, 339] on button "Perform Bulk Action" at bounding box center [451, 347] width 121 height 28
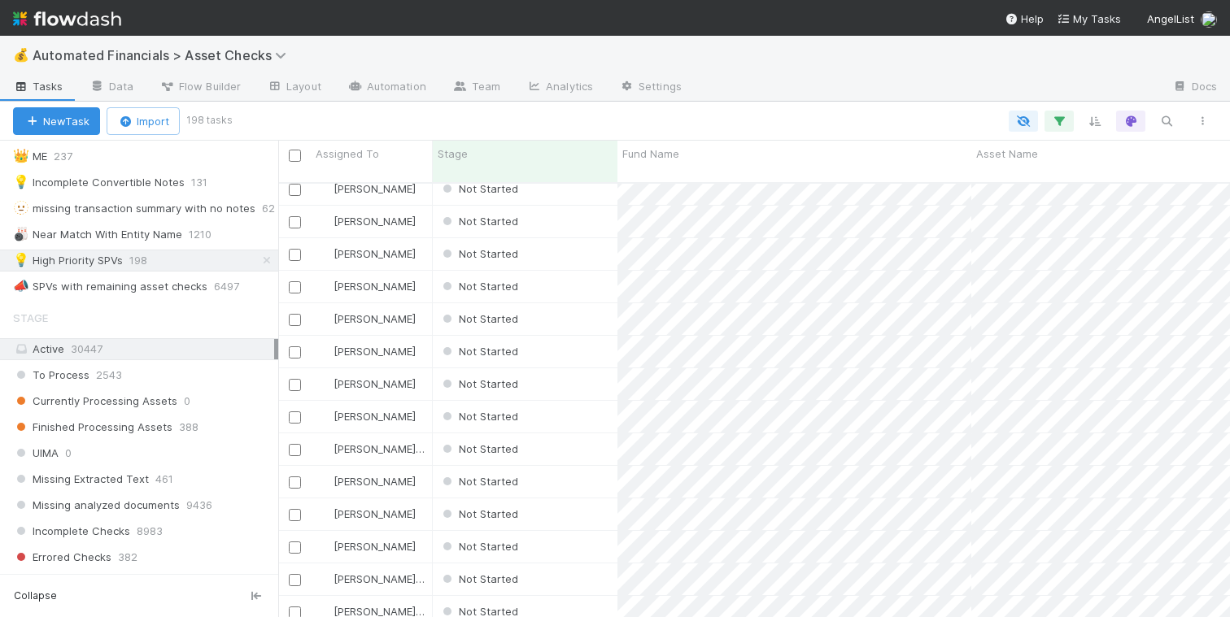
scroll to position [5996, 0]
click at [295, 158] on input "checkbox" at bounding box center [295, 156] width 12 height 12
checkbox input "true"
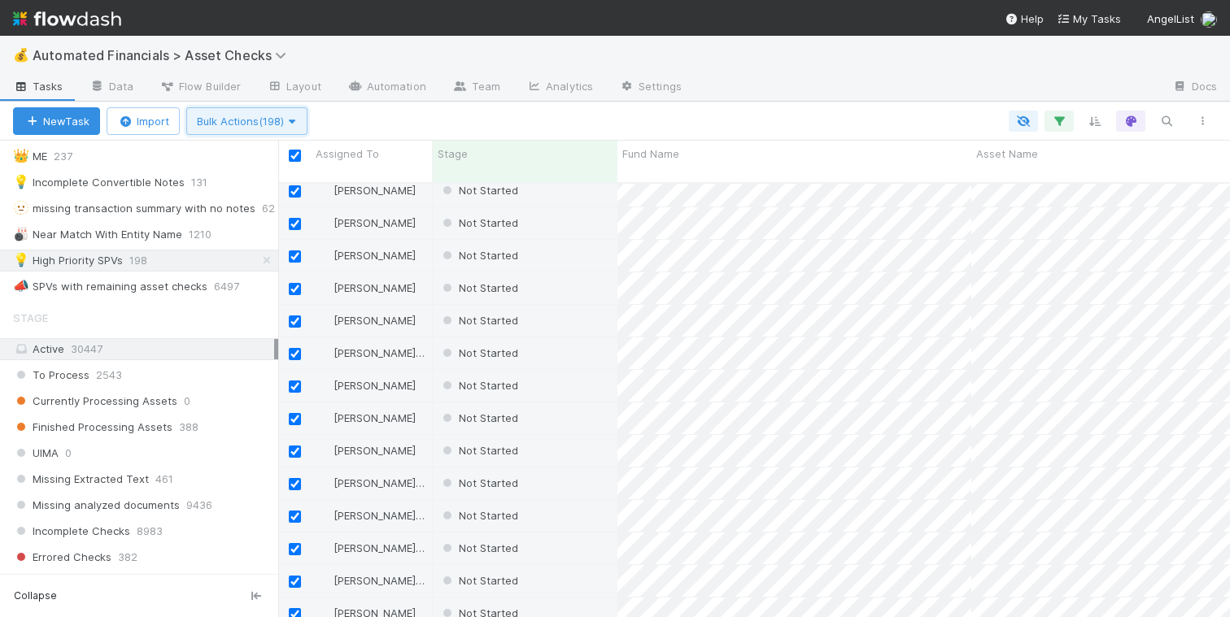
click at [270, 125] on span "Bulk Actions (198)" at bounding box center [247, 121] width 100 height 13
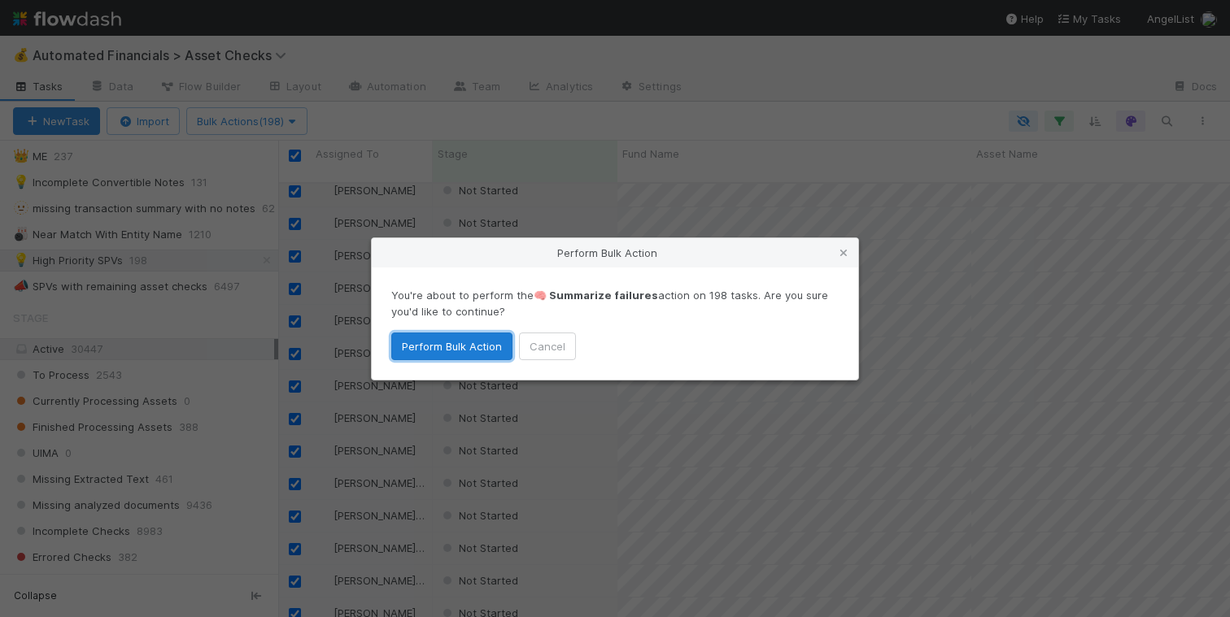
click at [417, 338] on button "Perform Bulk Action" at bounding box center [451, 347] width 121 height 28
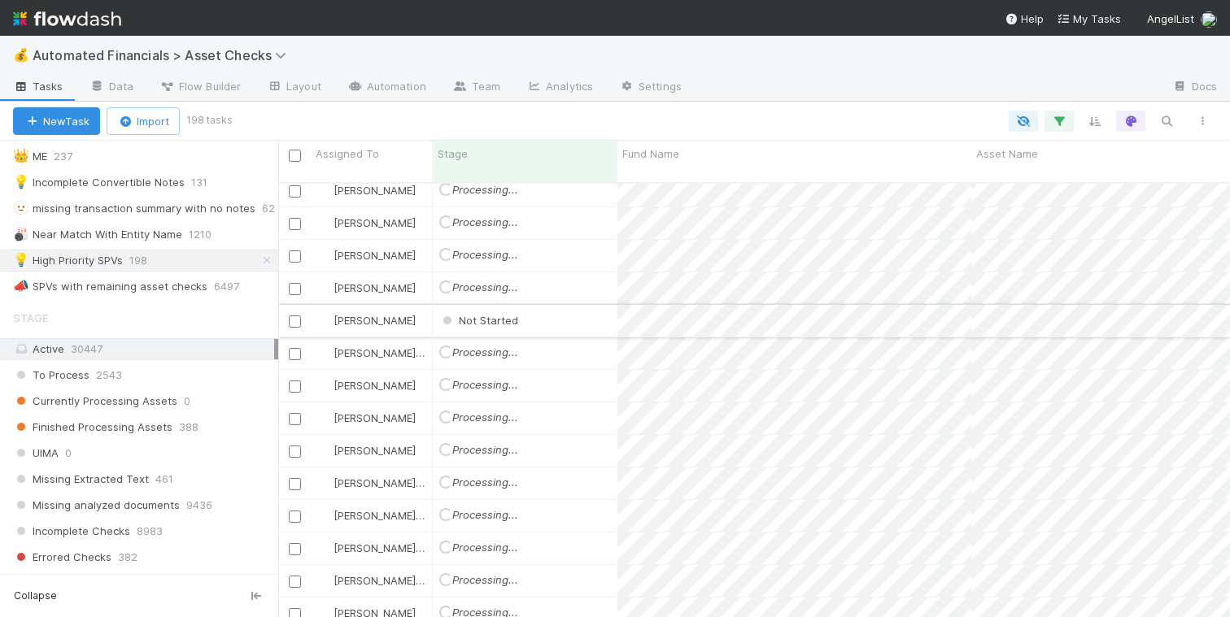
click at [531, 305] on div "Not Started" at bounding box center [525, 321] width 185 height 32
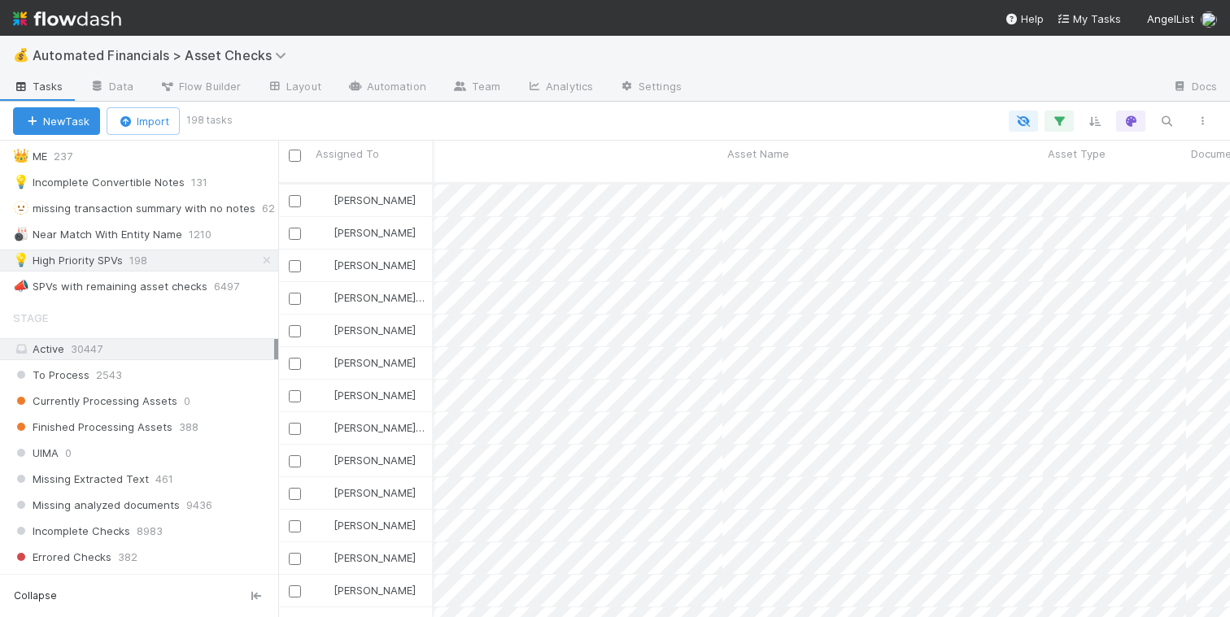
scroll to position [129, 0]
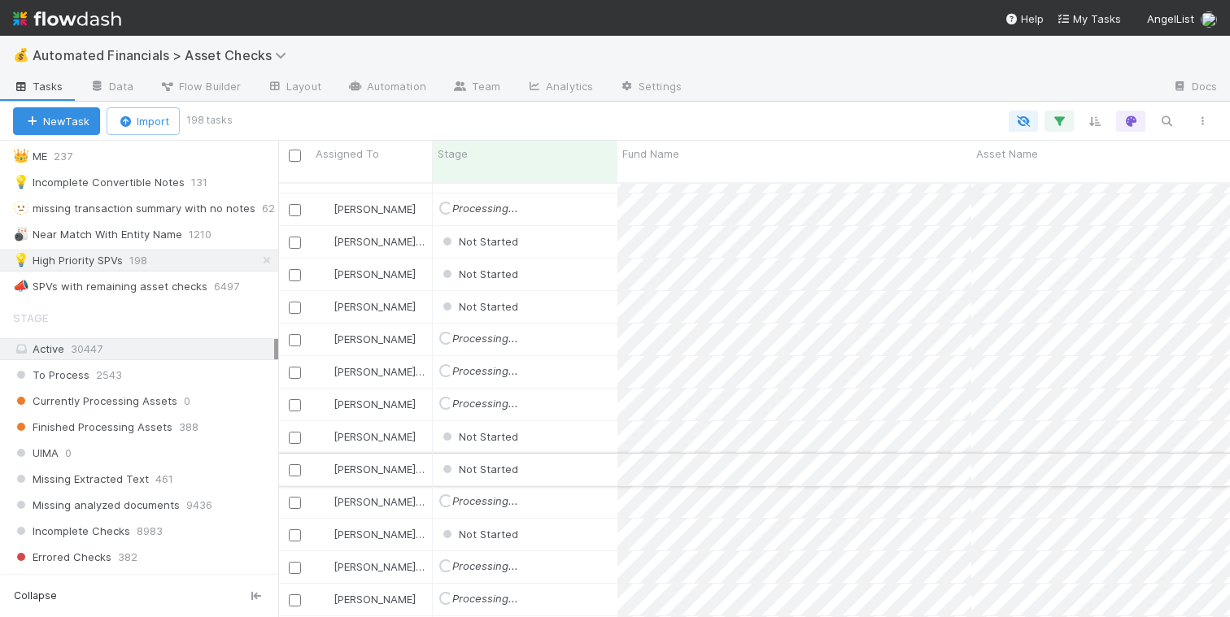
click at [550, 454] on div "Not Started" at bounding box center [525, 470] width 185 height 32
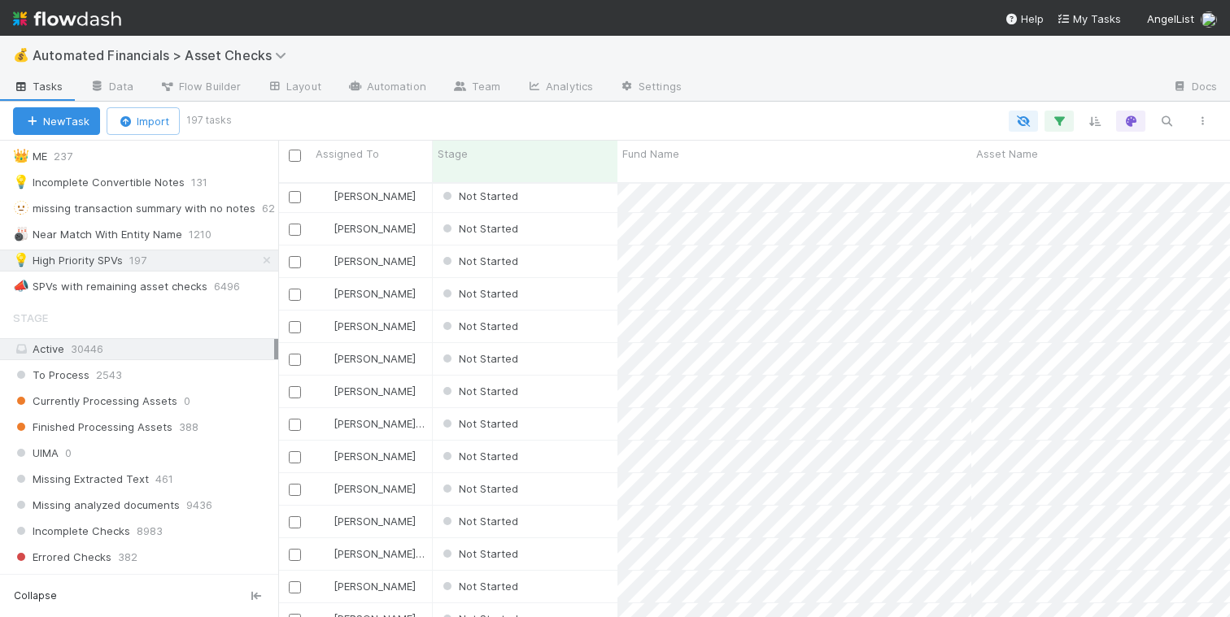
scroll to position [0, 0]
click at [294, 150] on input "checkbox" at bounding box center [295, 156] width 12 height 12
checkbox input "true"
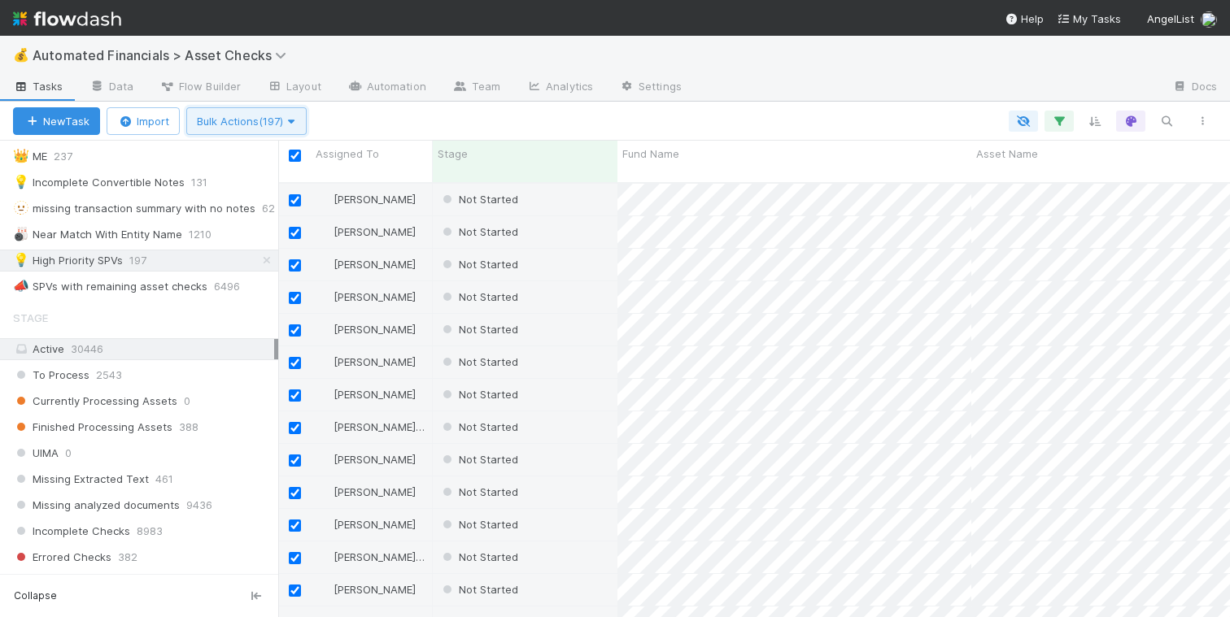
click at [290, 112] on button "Bulk Actions (197)" at bounding box center [246, 121] width 120 height 28
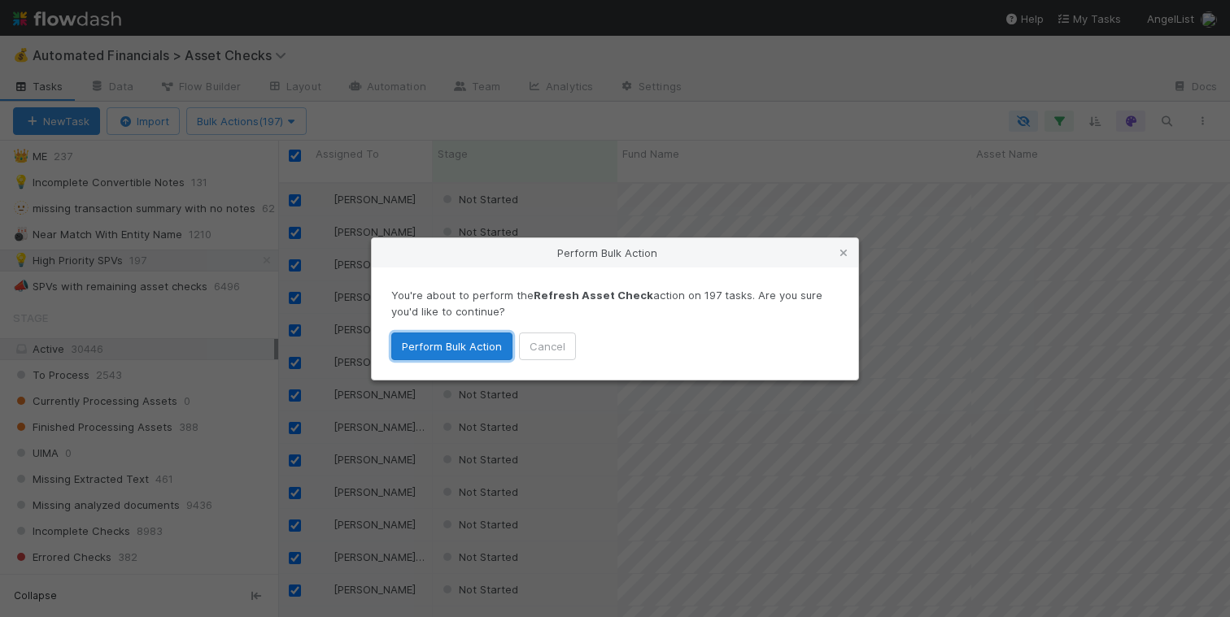
click at [447, 350] on button "Perform Bulk Action" at bounding box center [451, 347] width 121 height 28
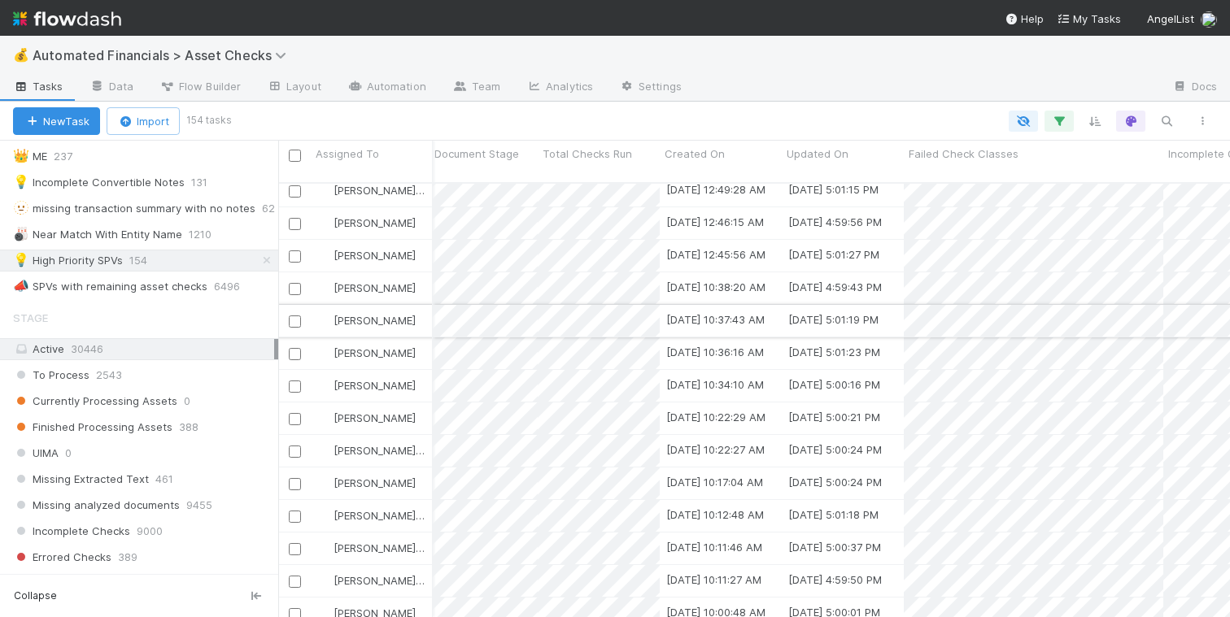
scroll to position [0, 1050]
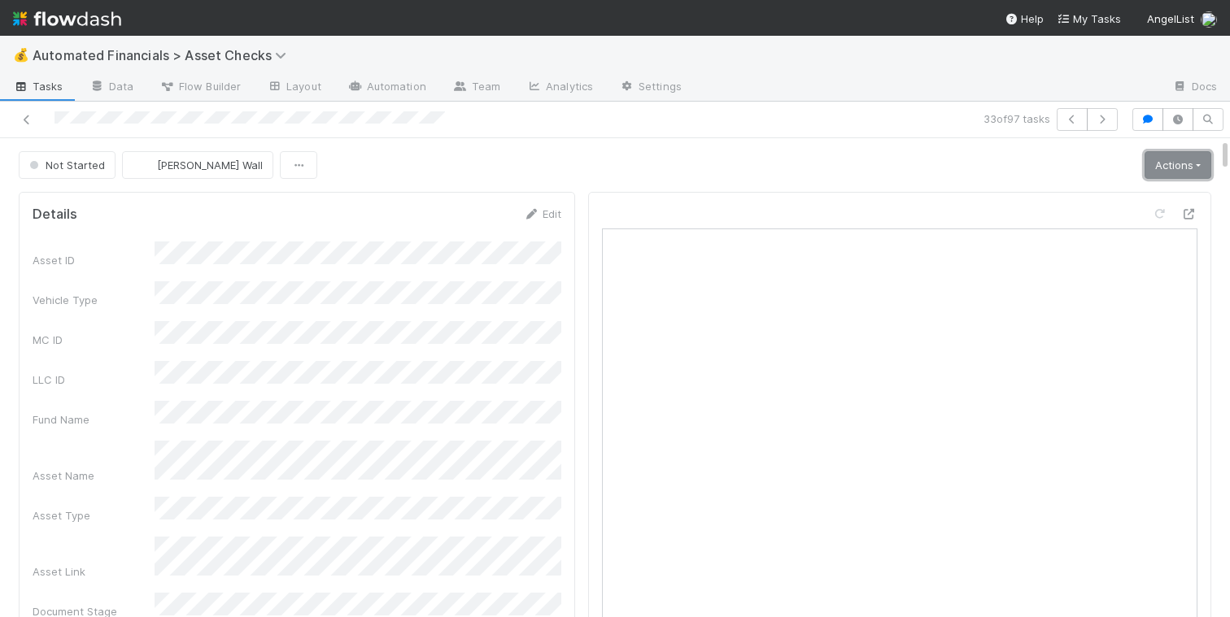
click at [1159, 168] on link "Actions" at bounding box center [1178, 165] width 67 height 28
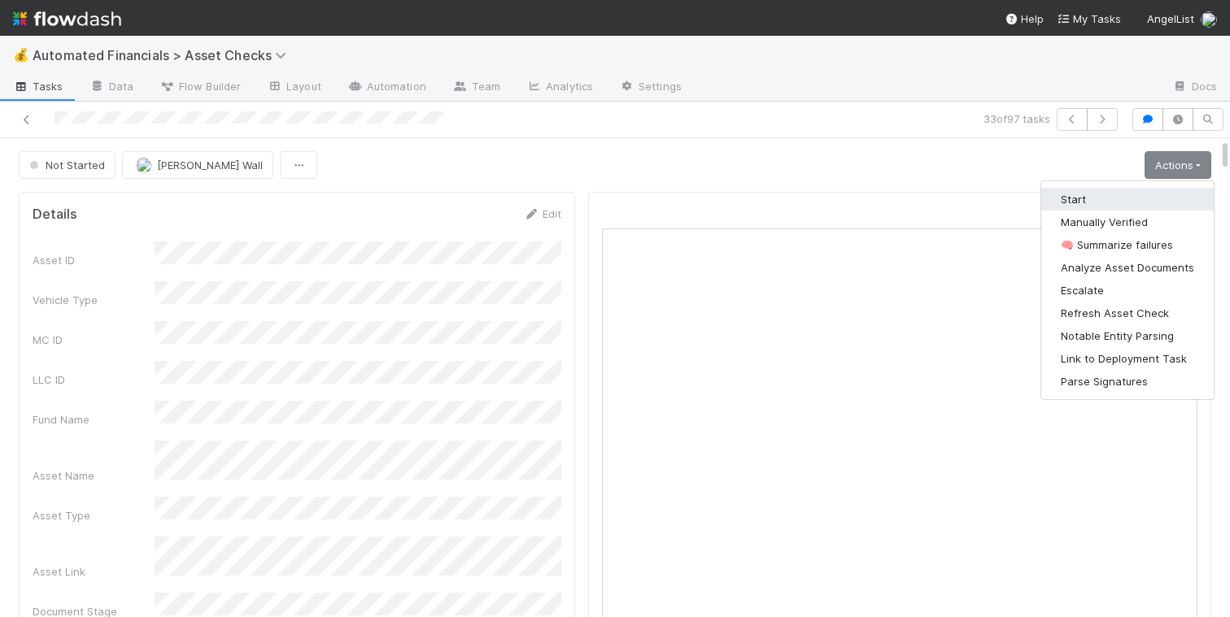
click at [1117, 190] on button "Start" at bounding box center [1127, 199] width 172 height 23
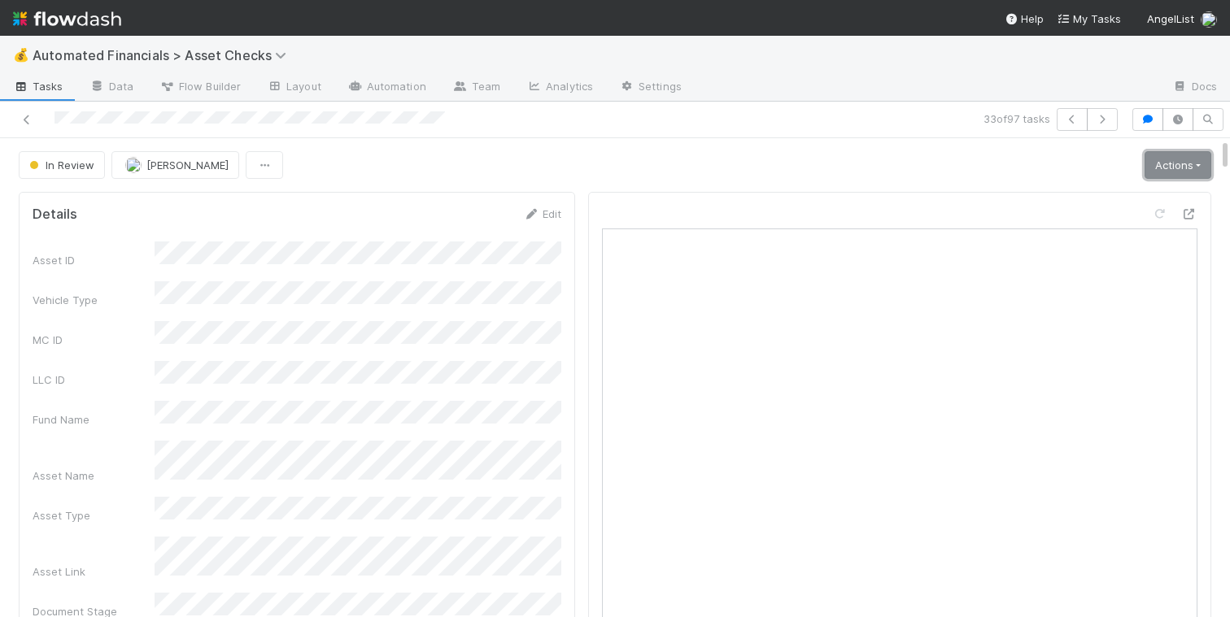
click at [1165, 155] on link "Actions" at bounding box center [1178, 165] width 67 height 28
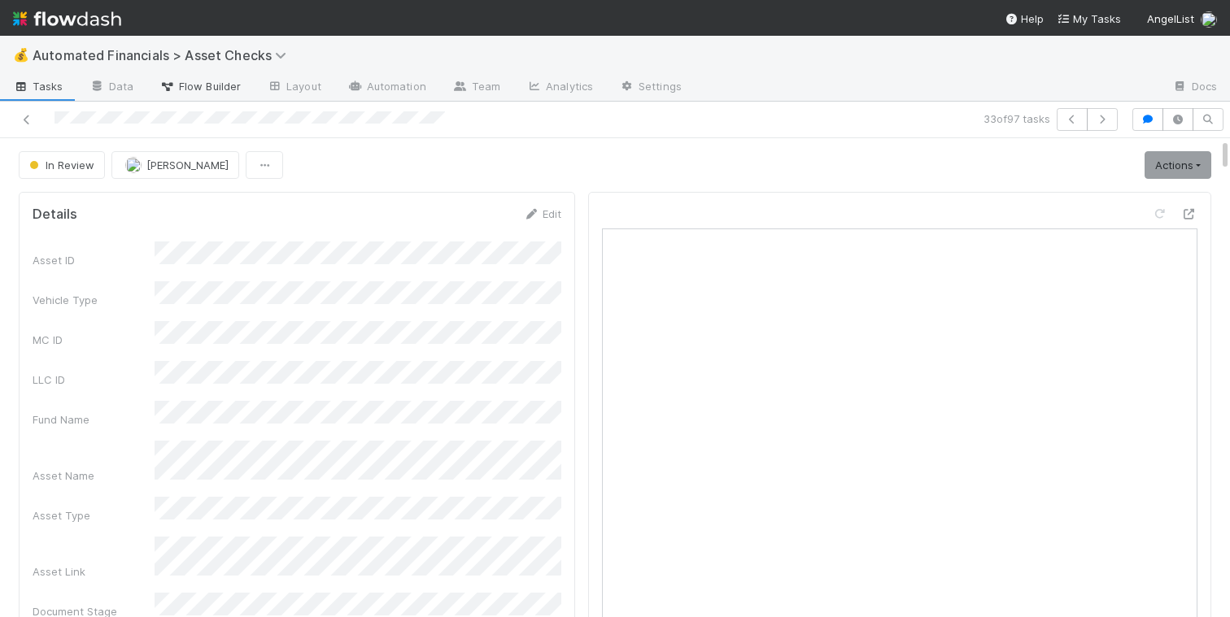
click at [219, 85] on span "Flow Builder" at bounding box center [199, 86] width 81 height 16
click at [90, 164] on span "In Review" at bounding box center [60, 165] width 68 height 13
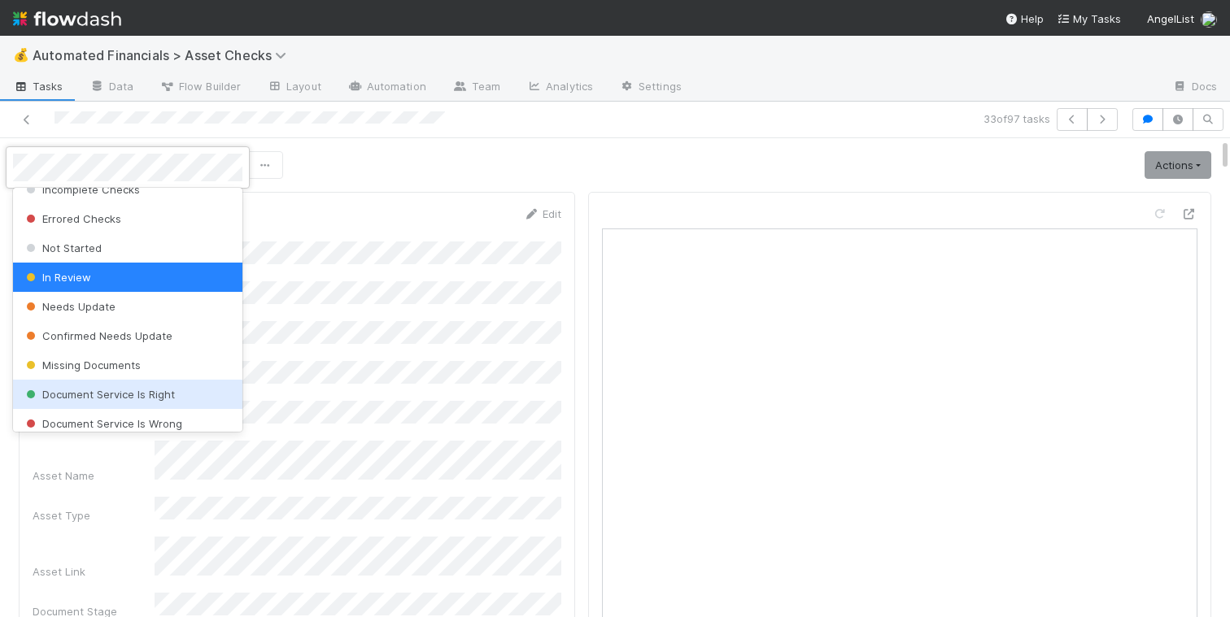
scroll to position [175, 0]
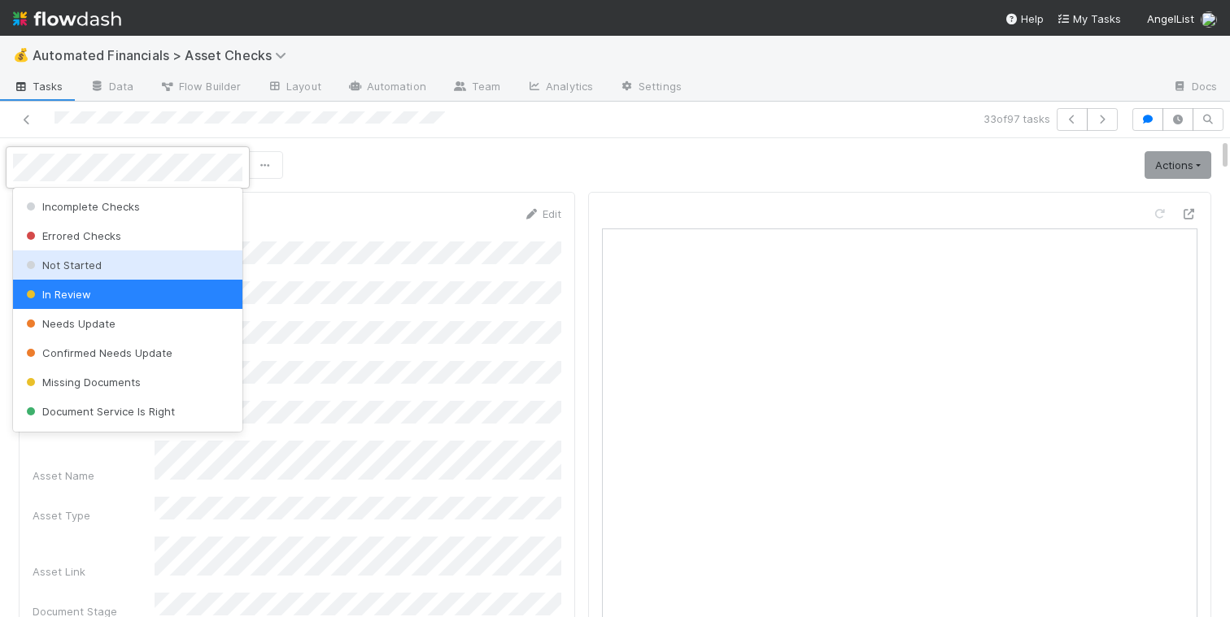
click at [102, 266] on div "Not Started" at bounding box center [127, 265] width 229 height 29
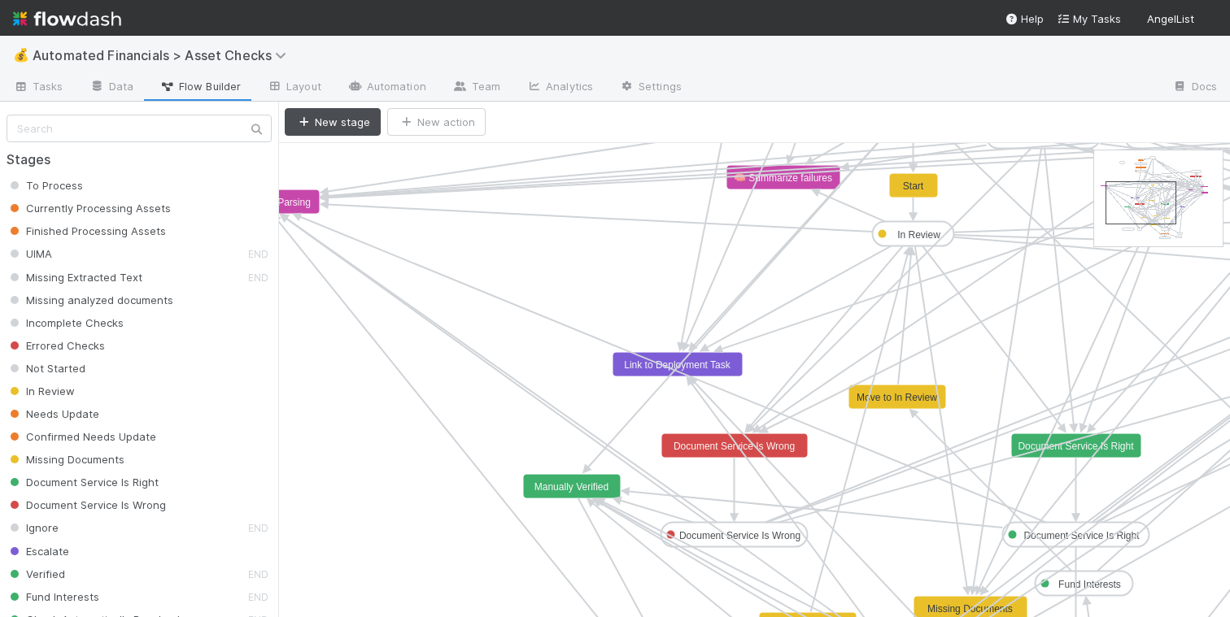
drag, startPoint x: 1114, startPoint y: 184, endPoint x: 1126, endPoint y: 215, distance: 32.9
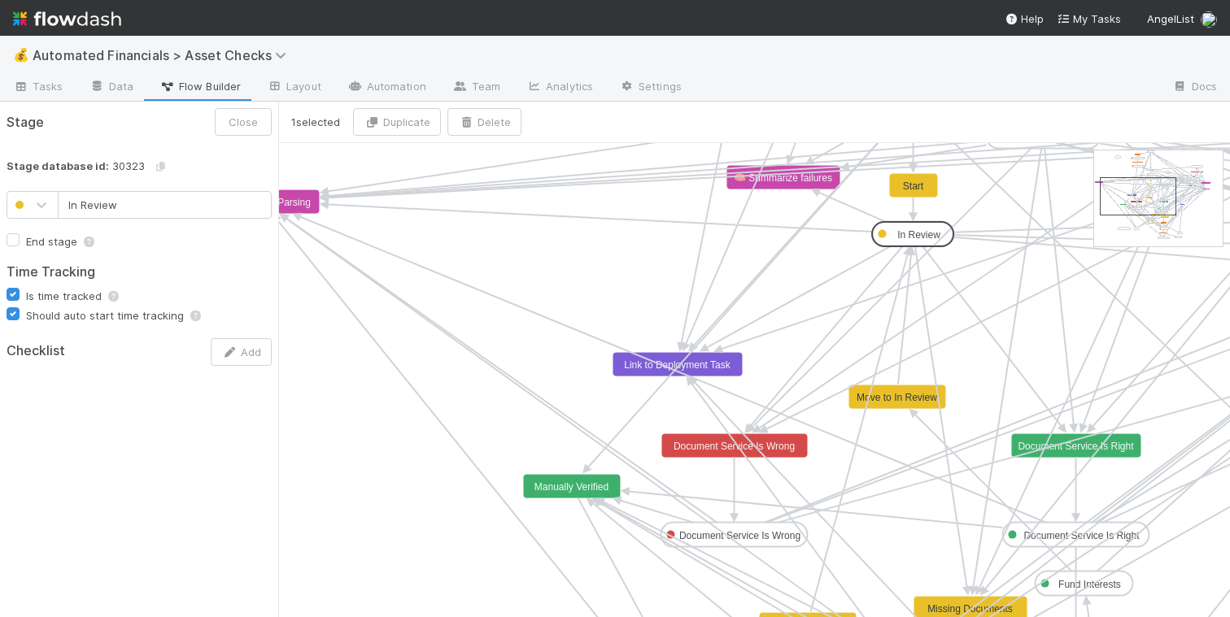
click at [905, 236] on text "In Review" at bounding box center [918, 234] width 43 height 11
drag, startPoint x: 913, startPoint y: 244, endPoint x: 599, endPoint y: 478, distance: 391.3
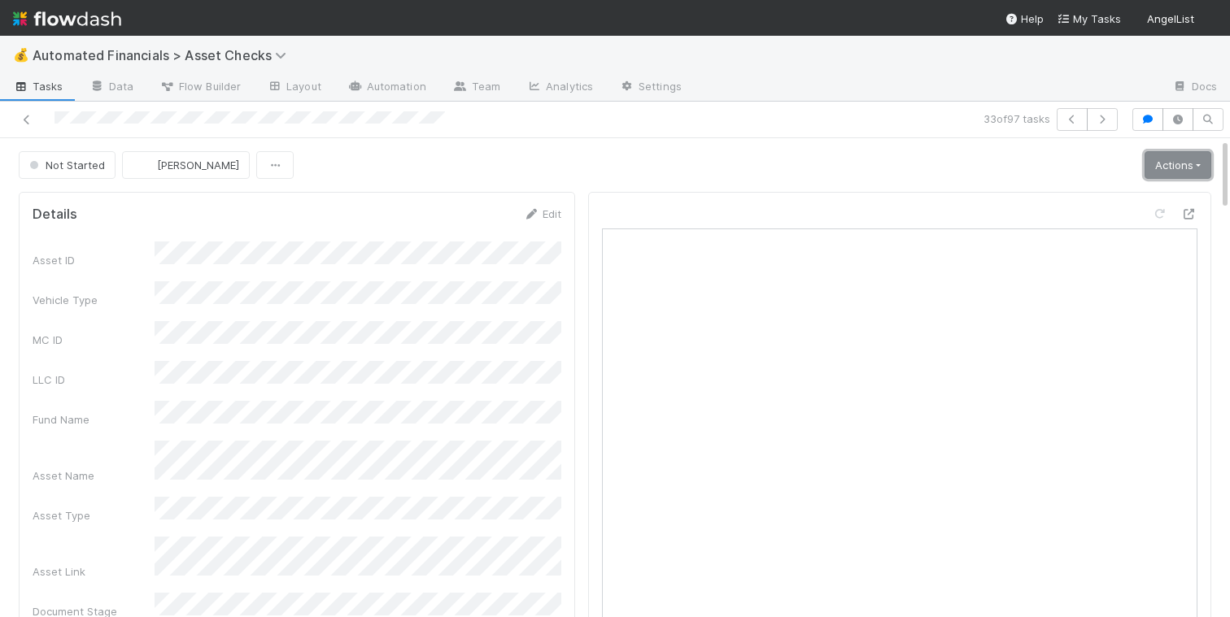
click at [1184, 170] on link "Actions" at bounding box center [1178, 165] width 67 height 28
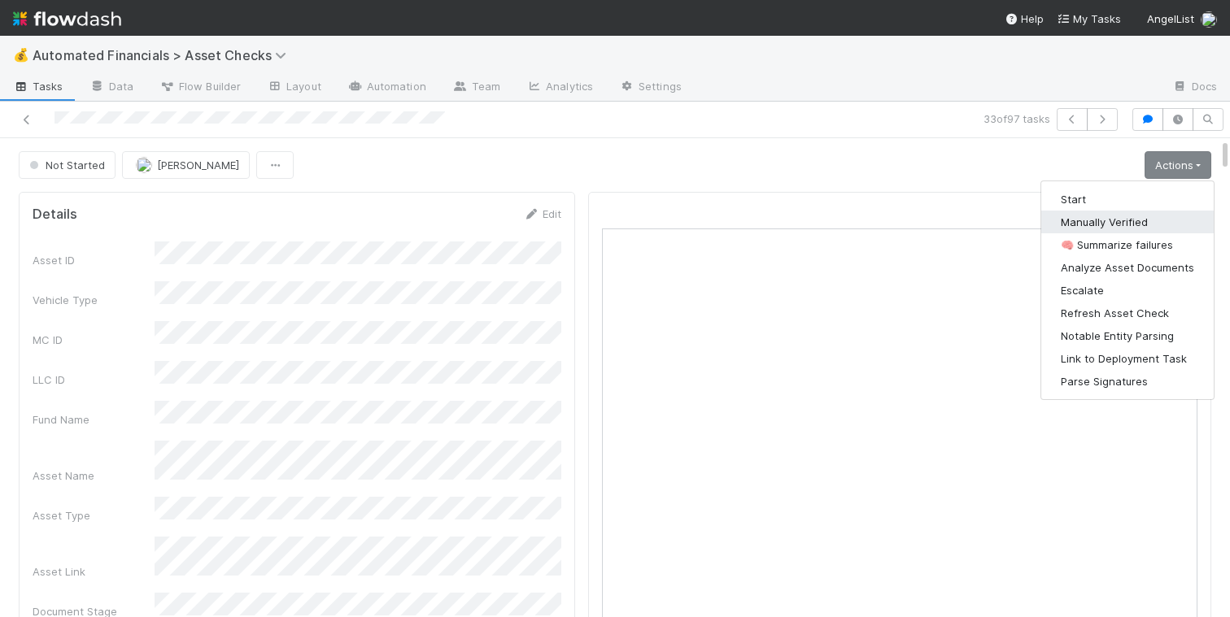
click at [1135, 213] on button "Manually Verified" at bounding box center [1127, 222] width 172 height 23
